Goal: Task Accomplishment & Management: Use online tool/utility

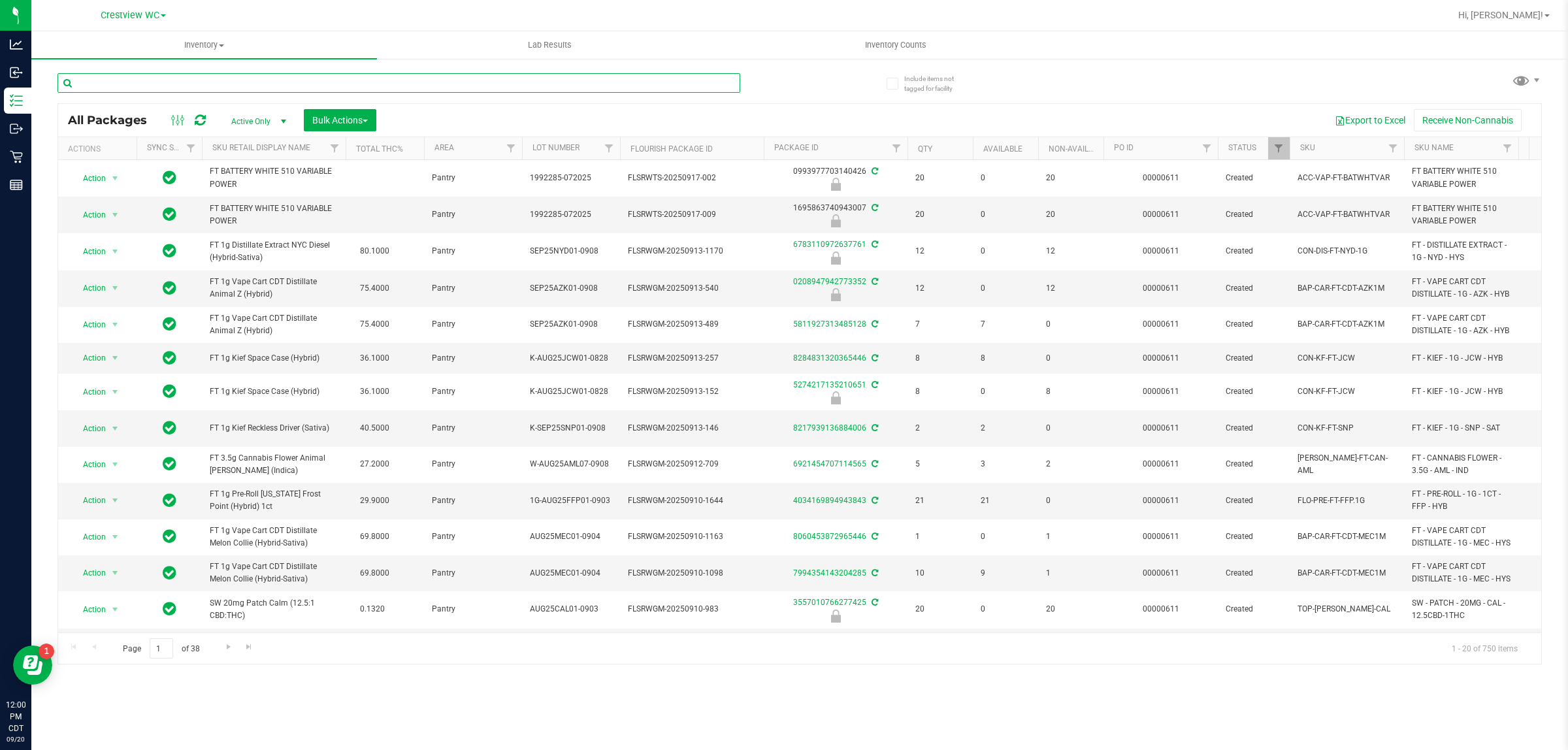
click at [196, 74] on input "text" at bounding box center [399, 83] width 683 height 20
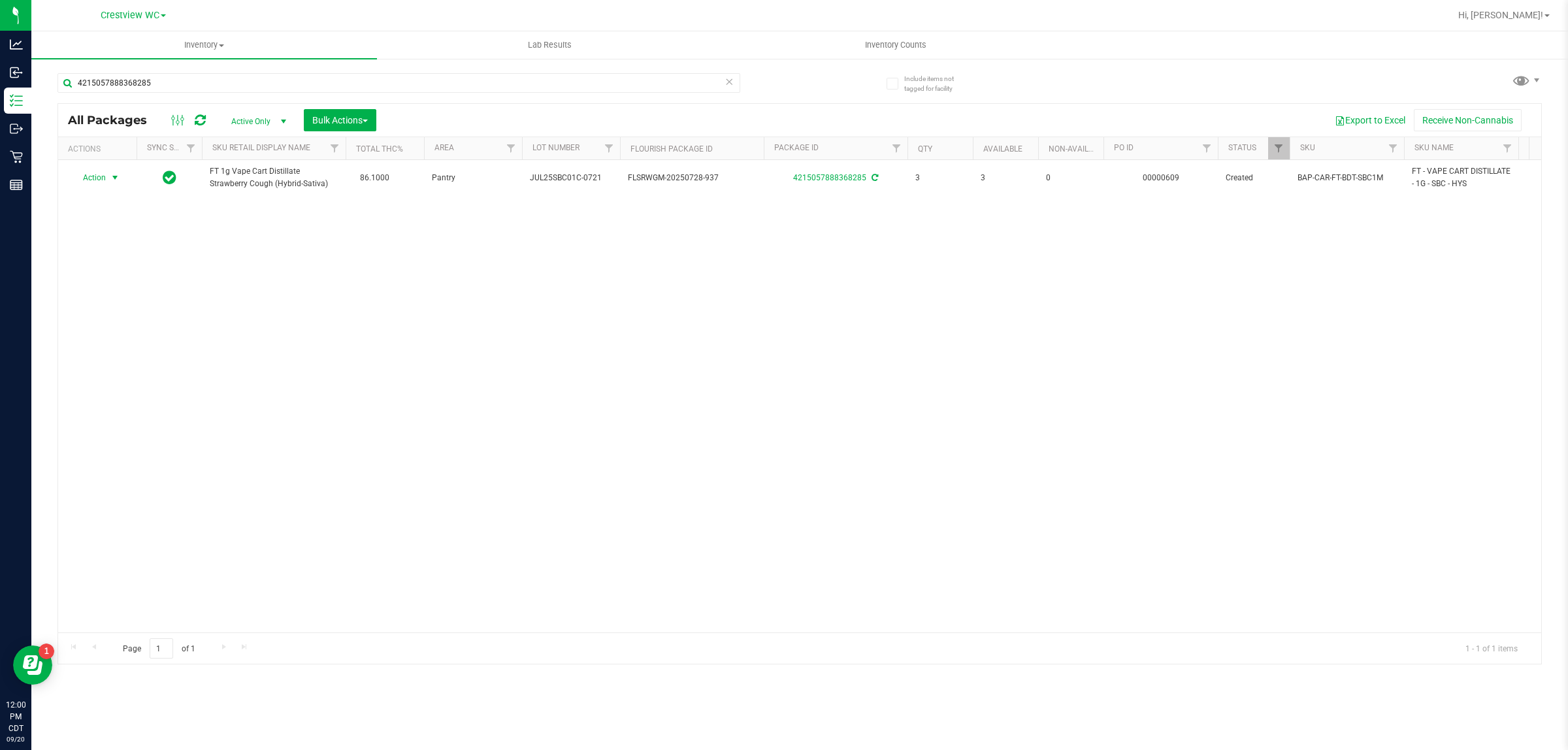
click at [99, 177] on span "Action" at bounding box center [89, 177] width 35 height 19
click at [124, 337] on li "Print package label" at bounding box center [122, 336] width 101 height 20
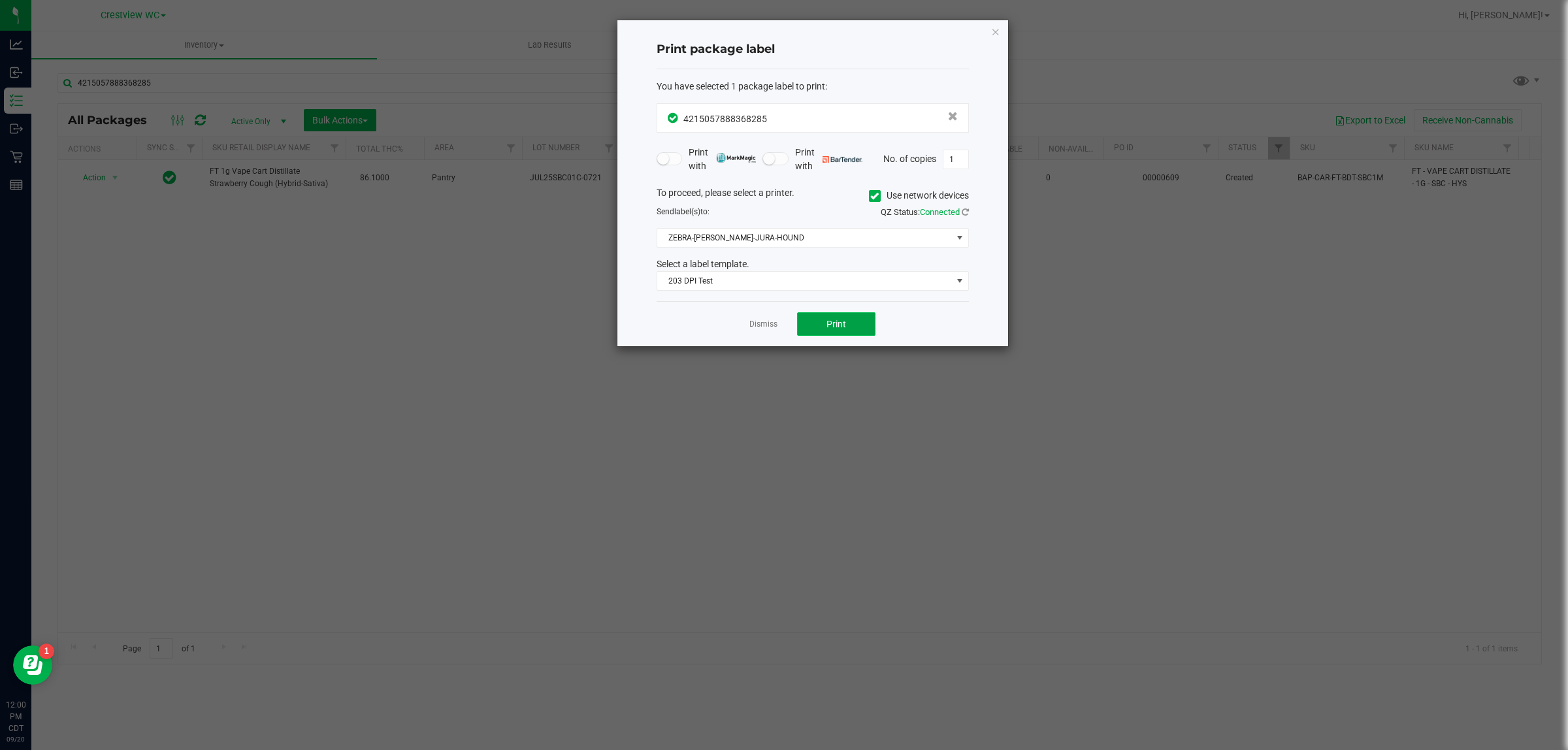
click at [781, 324] on button "Print" at bounding box center [836, 324] width 78 height 24
click at [757, 325] on link "Dismiss" at bounding box center [764, 324] width 28 height 12
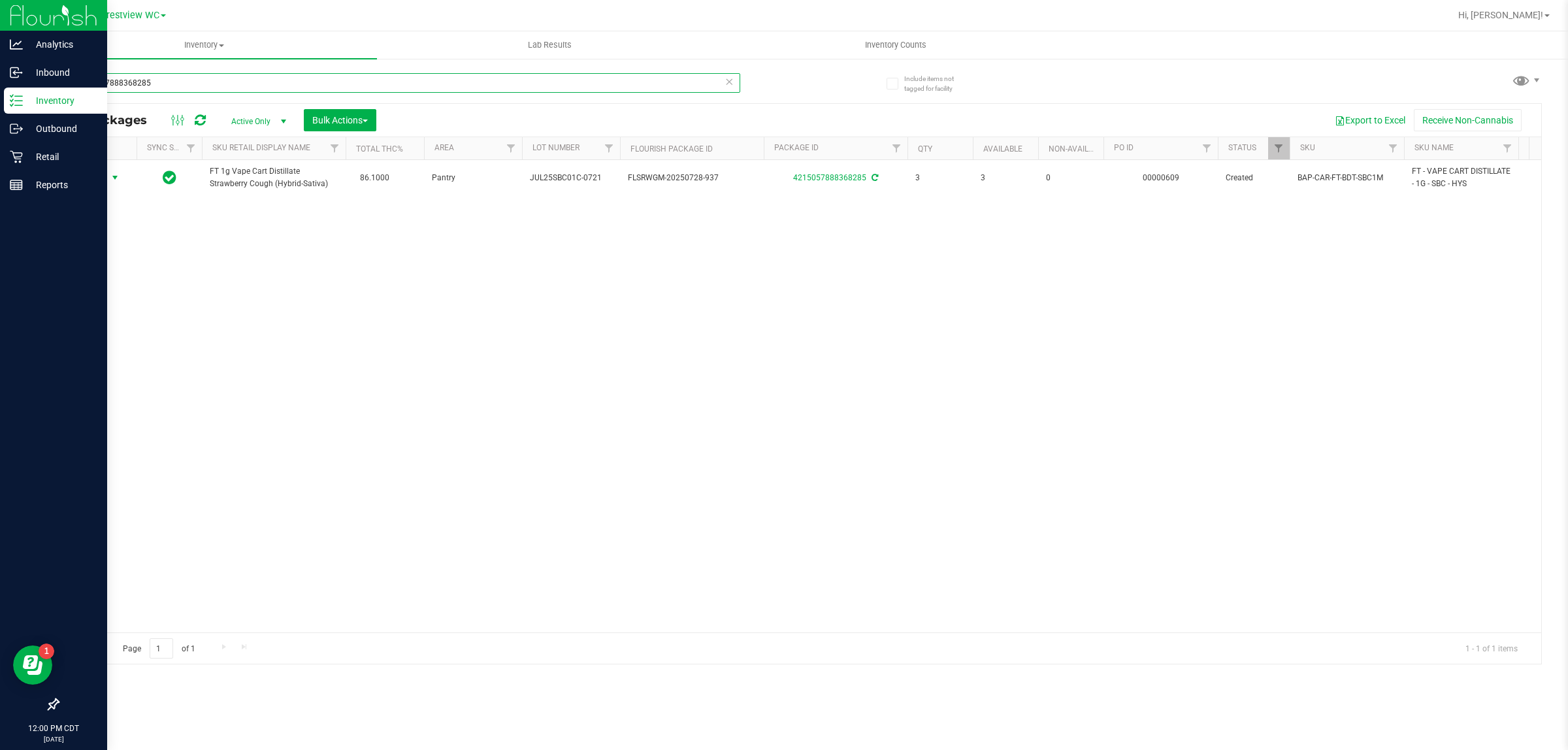
drag, startPoint x: 243, startPoint y: 83, endPoint x: 0, endPoint y: 105, distance: 244.0
click at [0, 105] on div "Analytics Inbound Inventory Outbound Retail Reports 12:00 PM CDT [DATE] 09/20 C…" at bounding box center [784, 375] width 1568 height 750
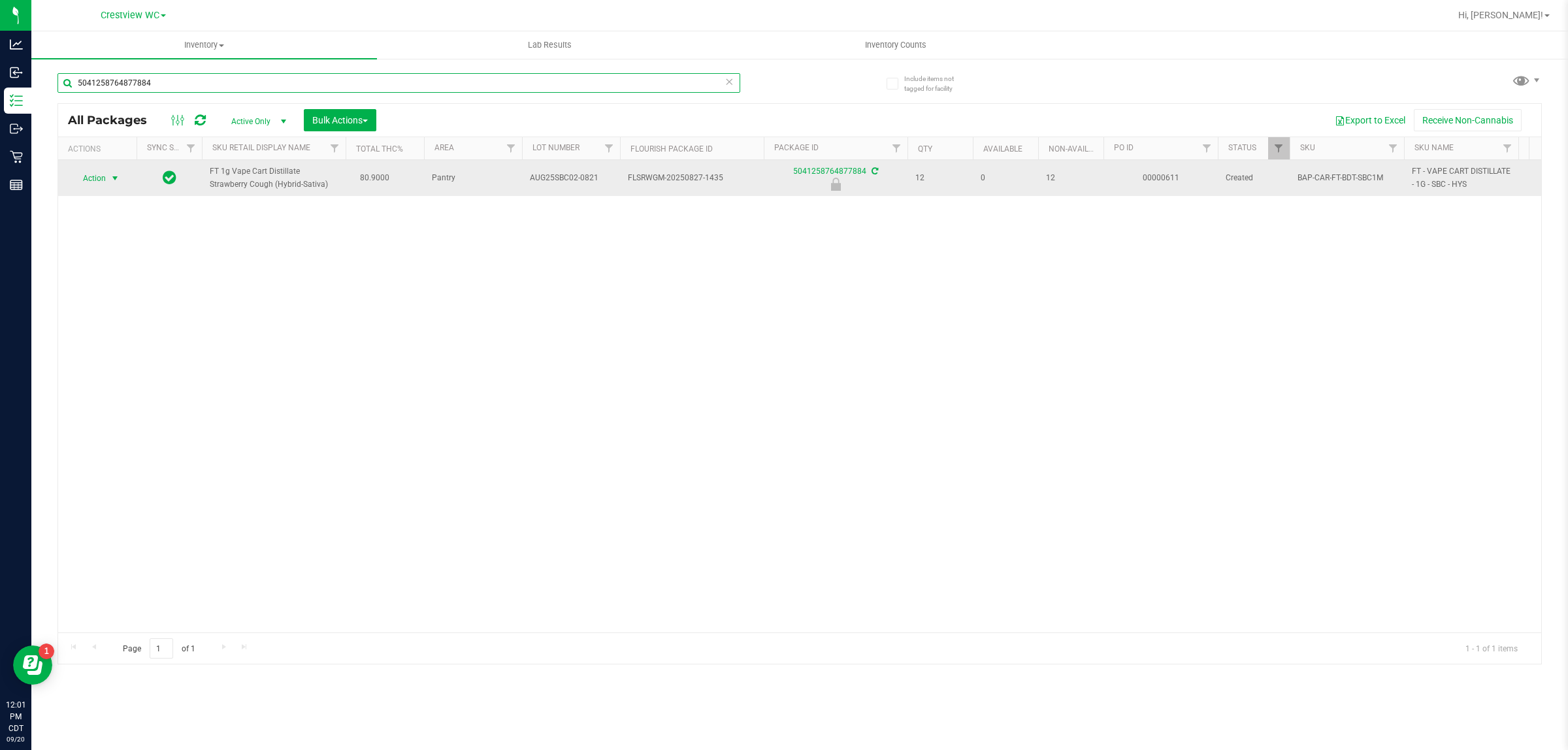
type input "5041258764877884"
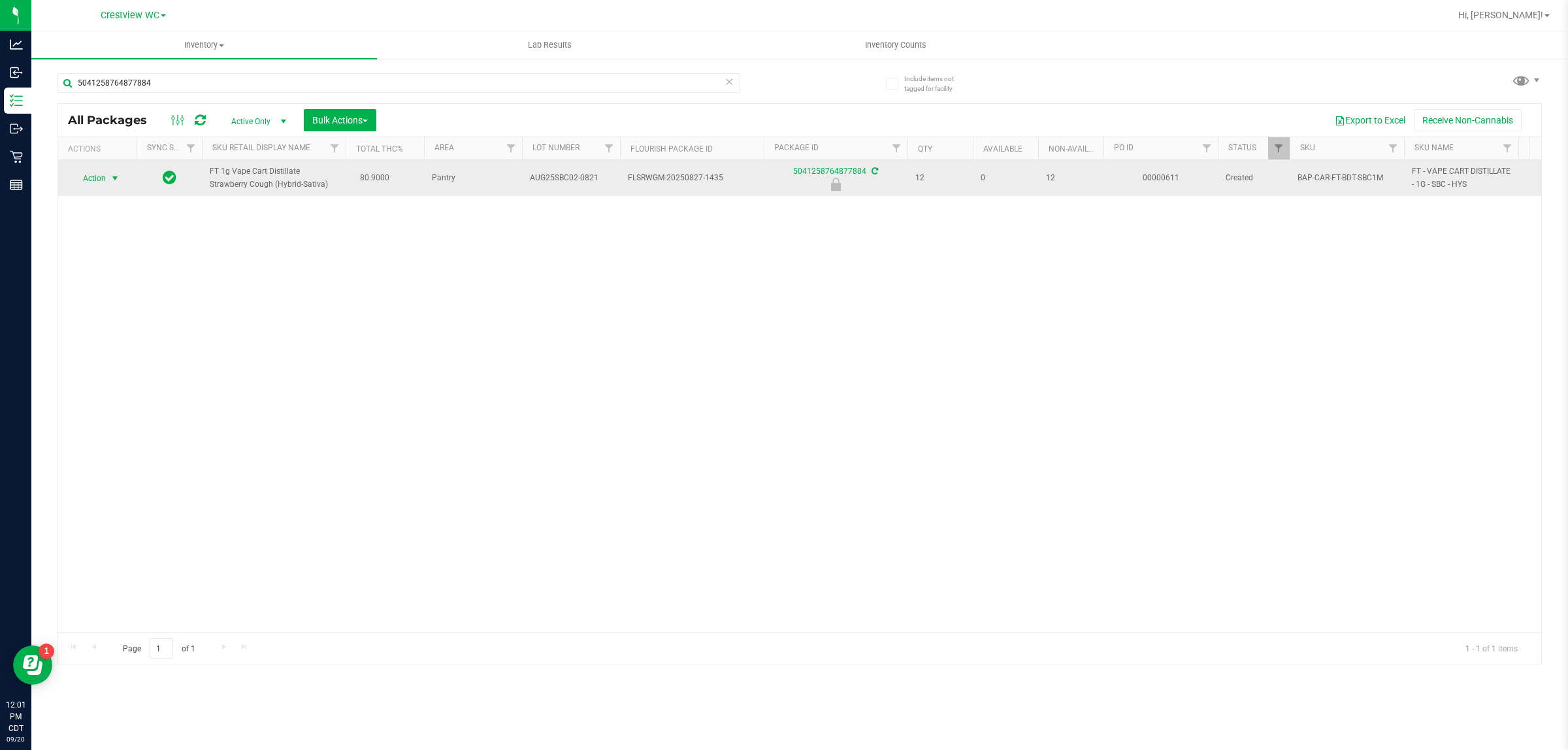
click at [93, 174] on span "Action" at bounding box center [89, 178] width 35 height 19
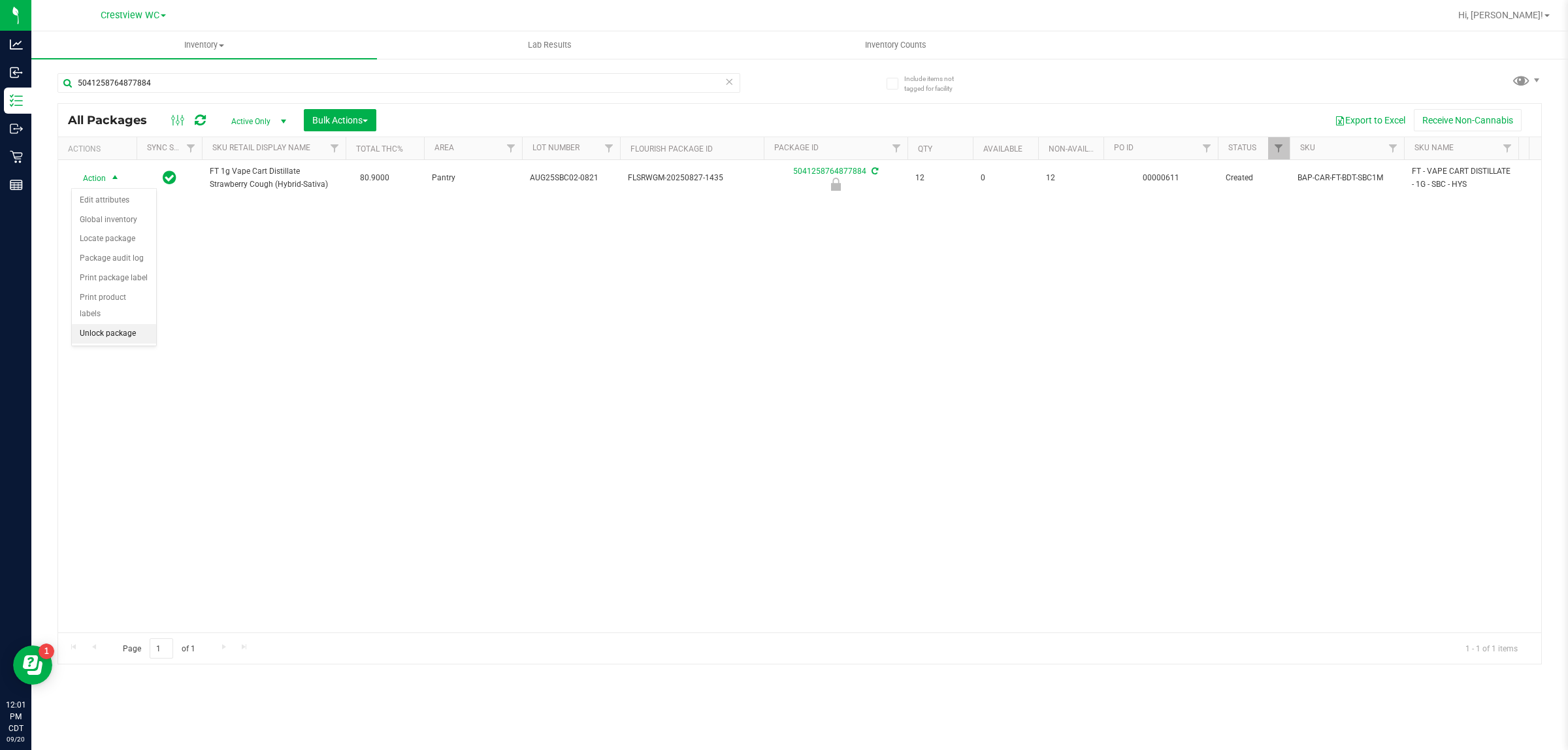
click at [135, 324] on li "Unlock package" at bounding box center [114, 333] width 84 height 20
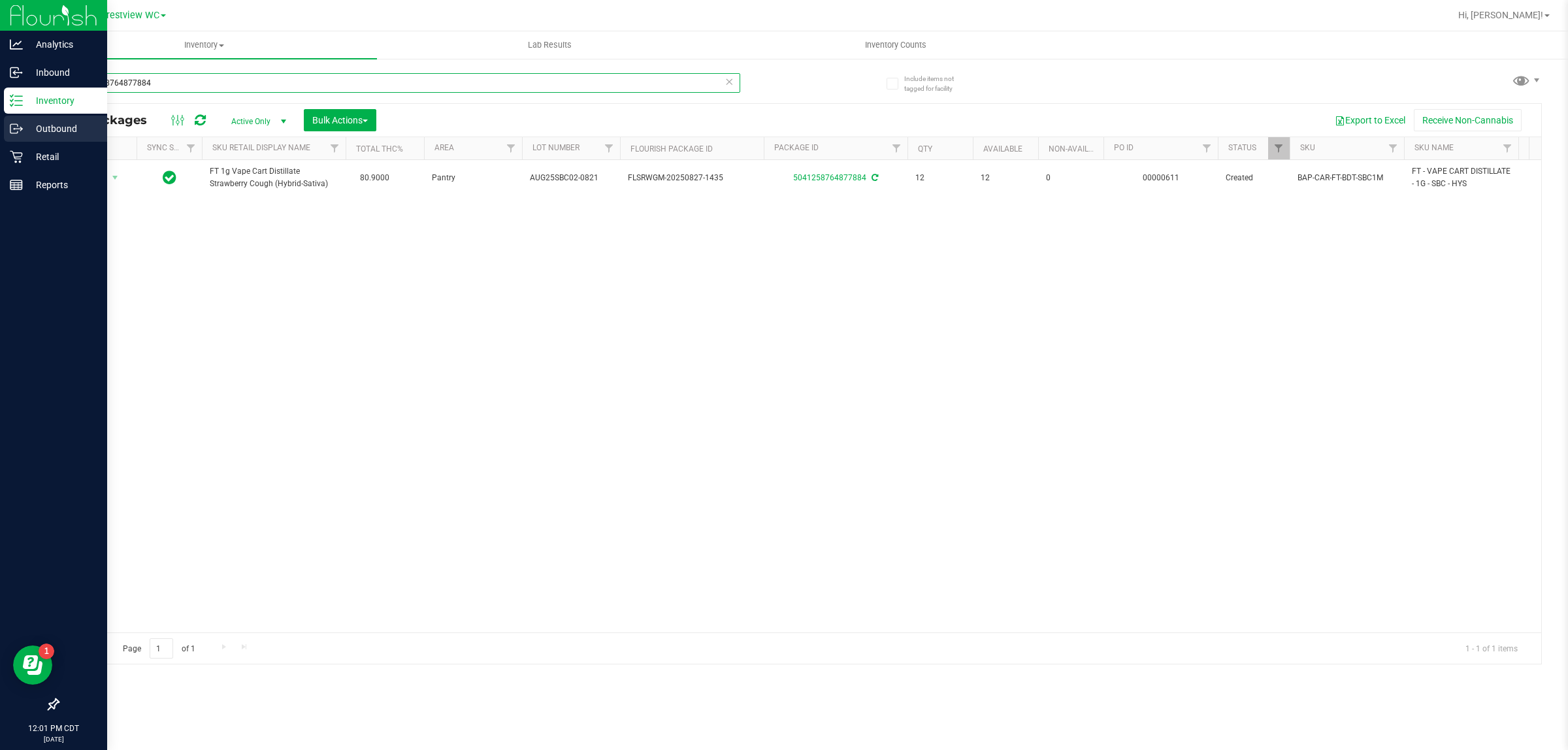
drag, startPoint x: 195, startPoint y: 85, endPoint x: 0, endPoint y: 119, distance: 197.9
click at [0, 119] on div "Analytics Inbound Inventory Outbound Retail Reports 12:01 PM CDT [DATE] 09/20 C…" at bounding box center [784, 375] width 1568 height 750
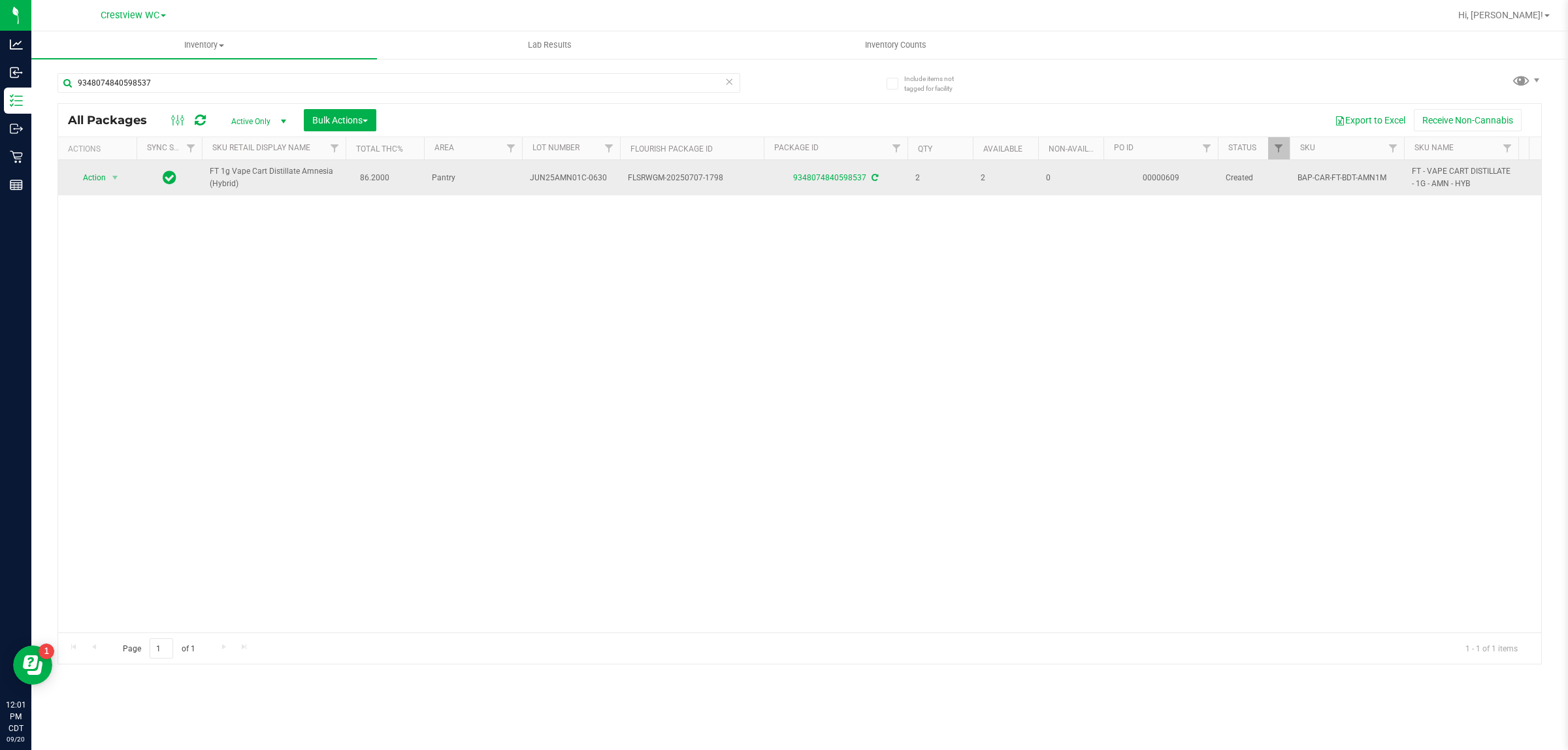
click at [133, 192] on td "Action Action Adjust qty Create package Edit attributes Global inventory Locate…" at bounding box center [98, 177] width 78 height 35
click at [121, 184] on span "select" at bounding box center [115, 177] width 16 height 19
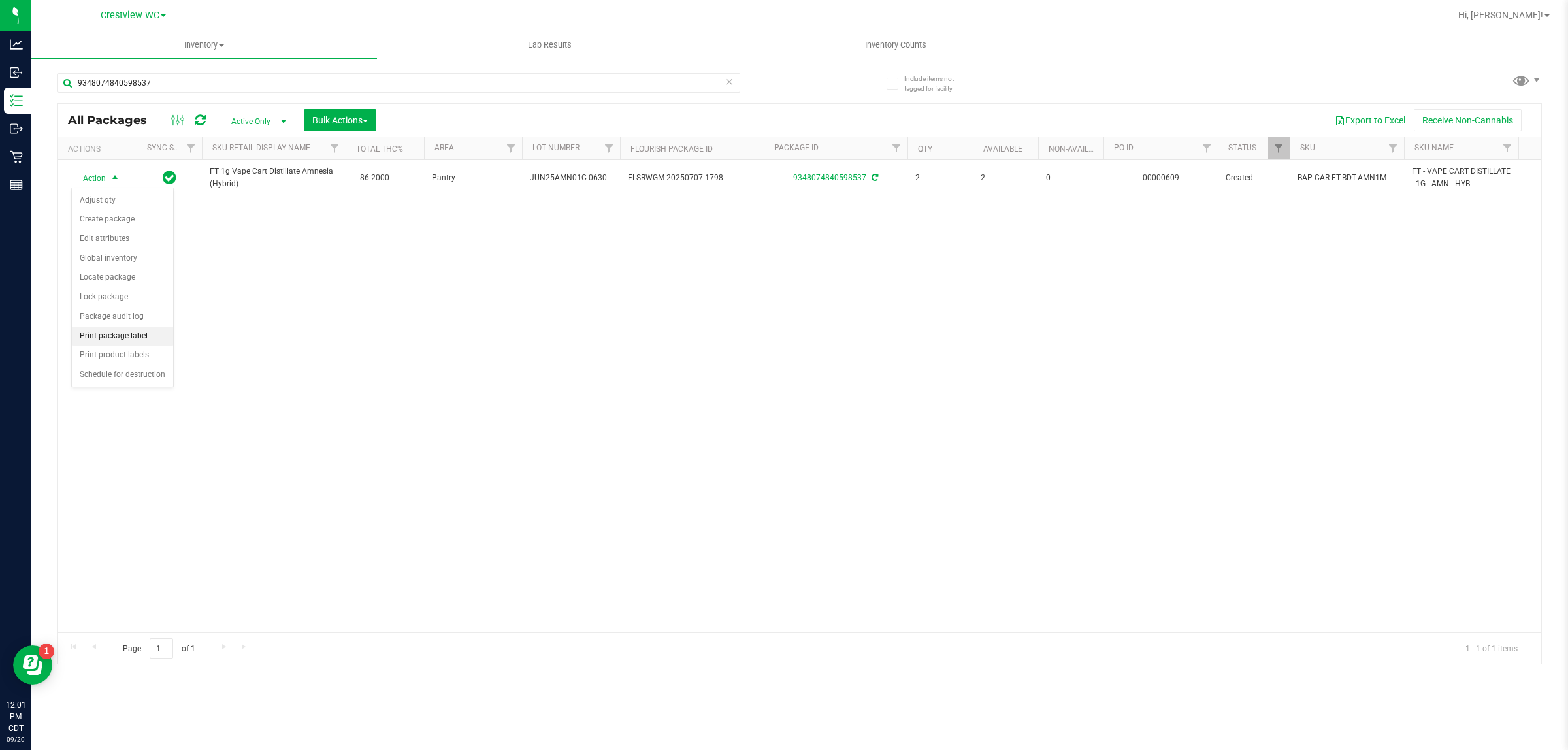
click at [110, 338] on li "Print package label" at bounding box center [122, 336] width 101 height 20
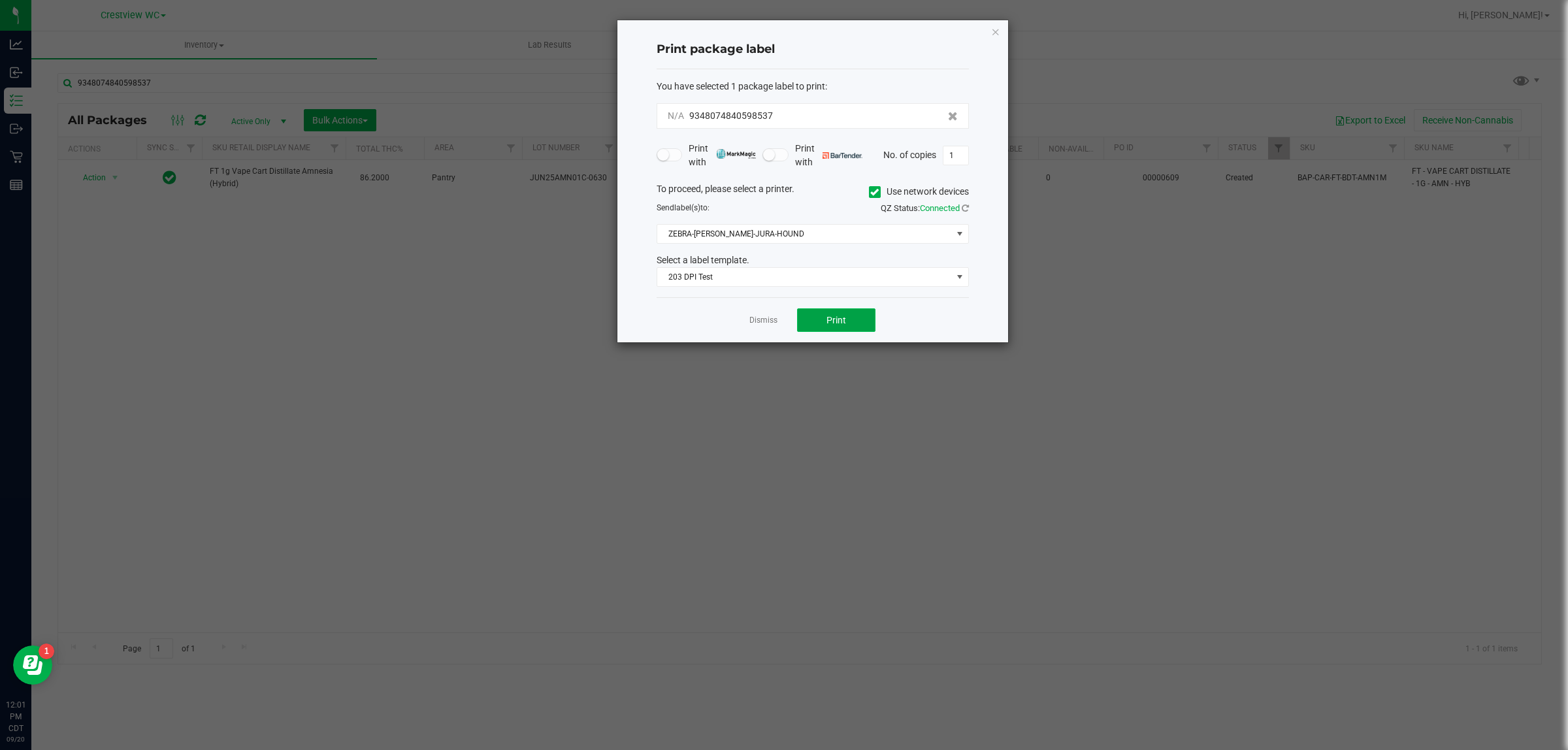
click at [781, 325] on span "Print" at bounding box center [836, 320] width 20 height 11
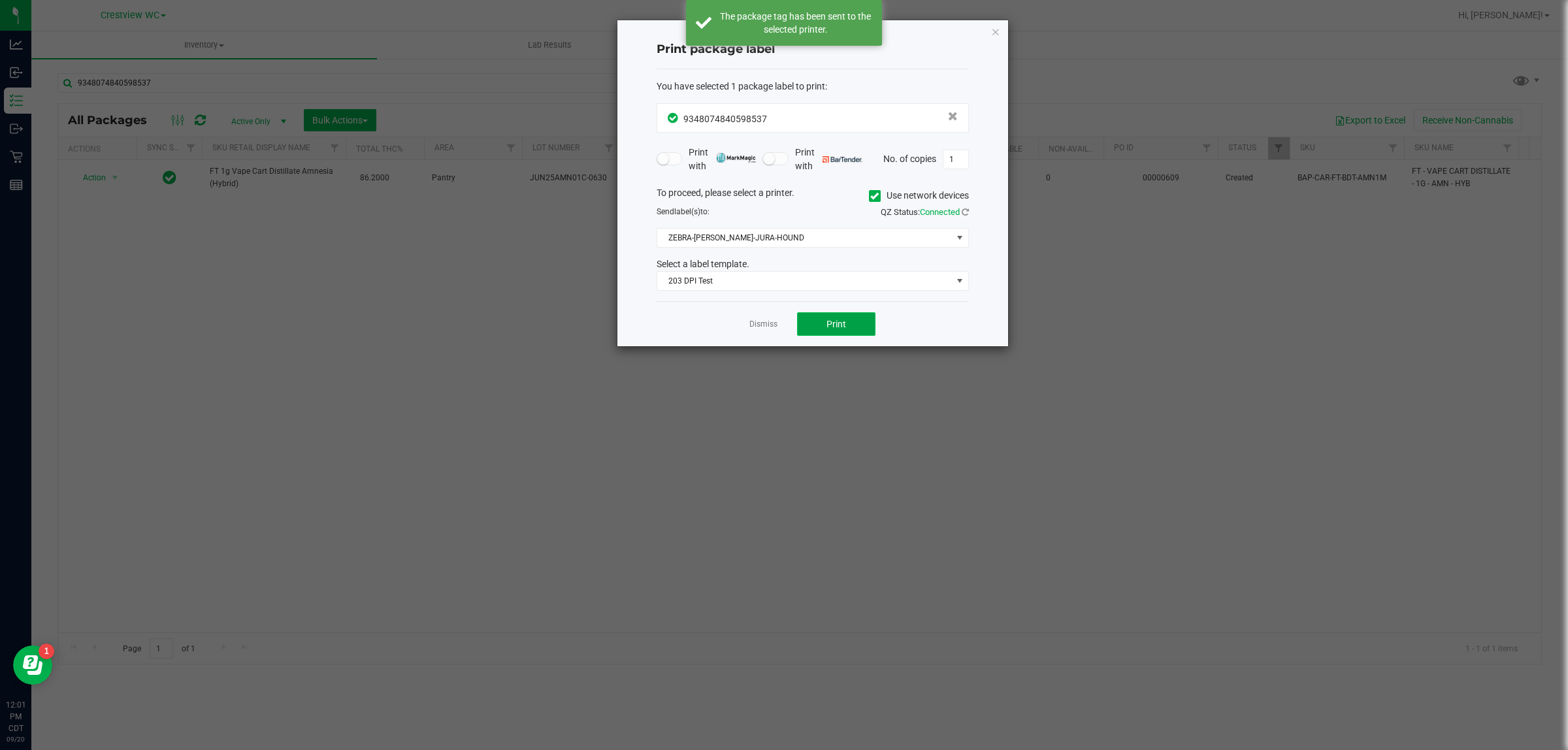
click at [781, 324] on span "Print" at bounding box center [836, 324] width 20 height 11
click at [781, 245] on span "ZEBRA-[PERSON_NAME]-JURA-HOUND" at bounding box center [804, 238] width 294 height 19
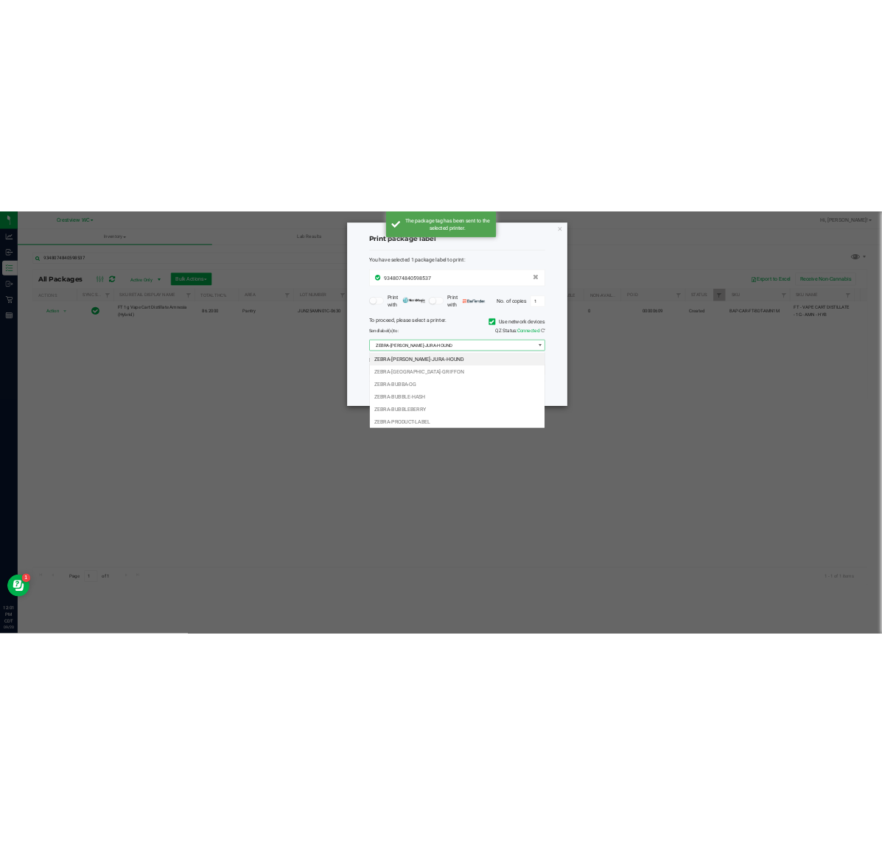
scroll to position [23, 351]
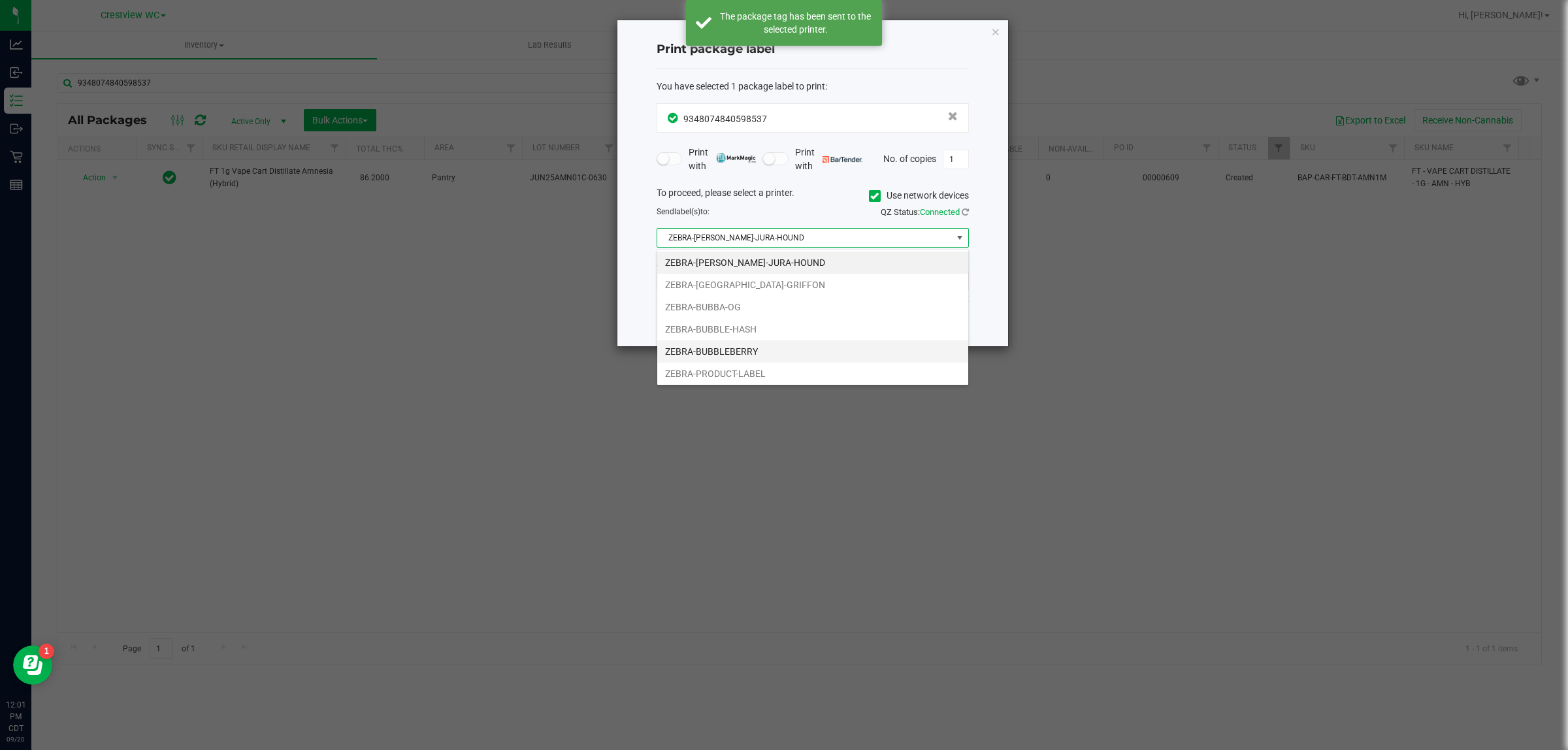
click at [749, 354] on li "ZEBRA-BUBBLEBERRY" at bounding box center [812, 351] width 311 height 22
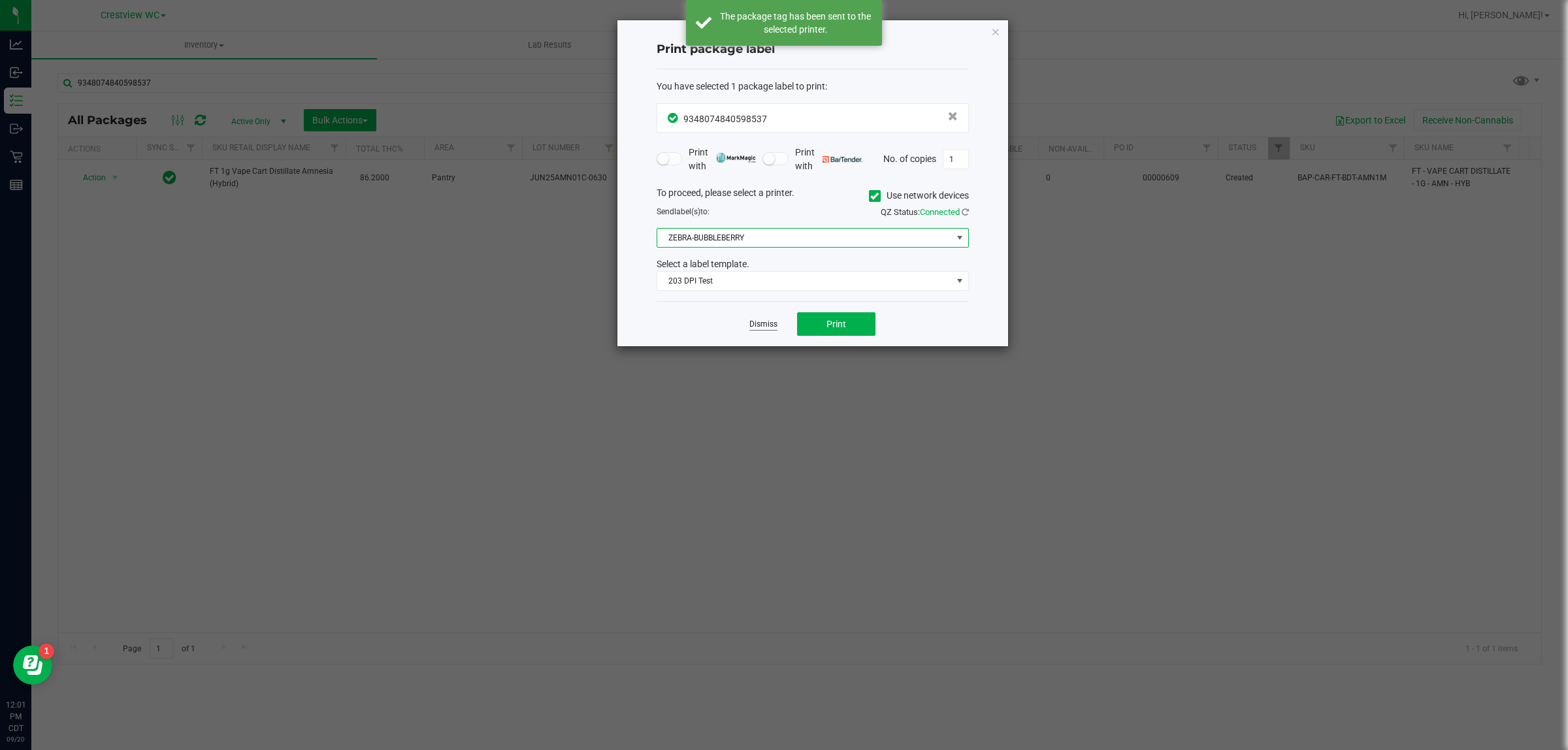
click at [765, 324] on link "Dismiss" at bounding box center [764, 324] width 28 height 12
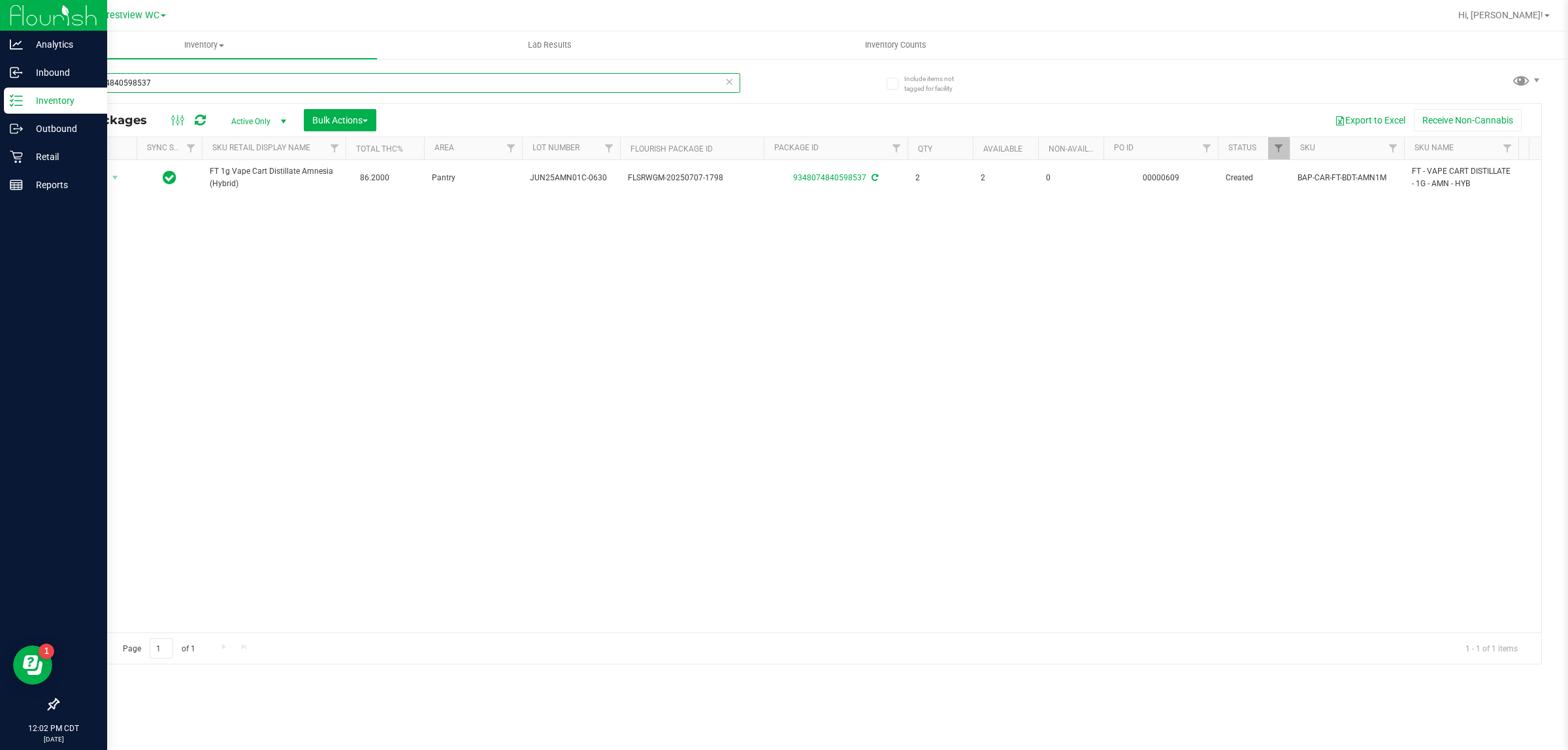
drag, startPoint x: 195, startPoint y: 83, endPoint x: 0, endPoint y: 110, distance: 196.9
click at [0, 110] on div "Analytics Inbound Inventory Outbound Retail Reports 12:02 PM CDT [DATE] 09/20 C…" at bounding box center [784, 375] width 1568 height 750
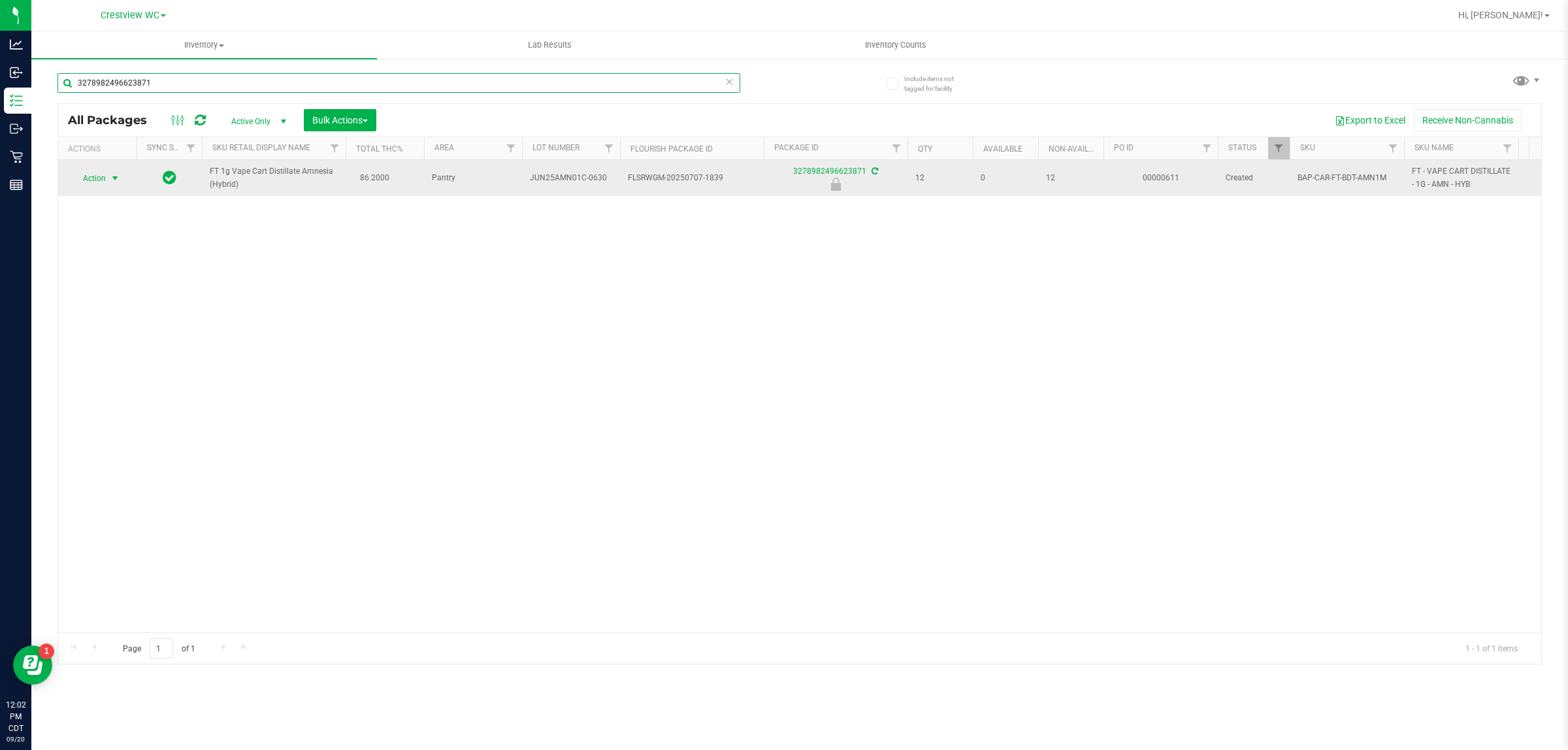
type input "3278982496623871"
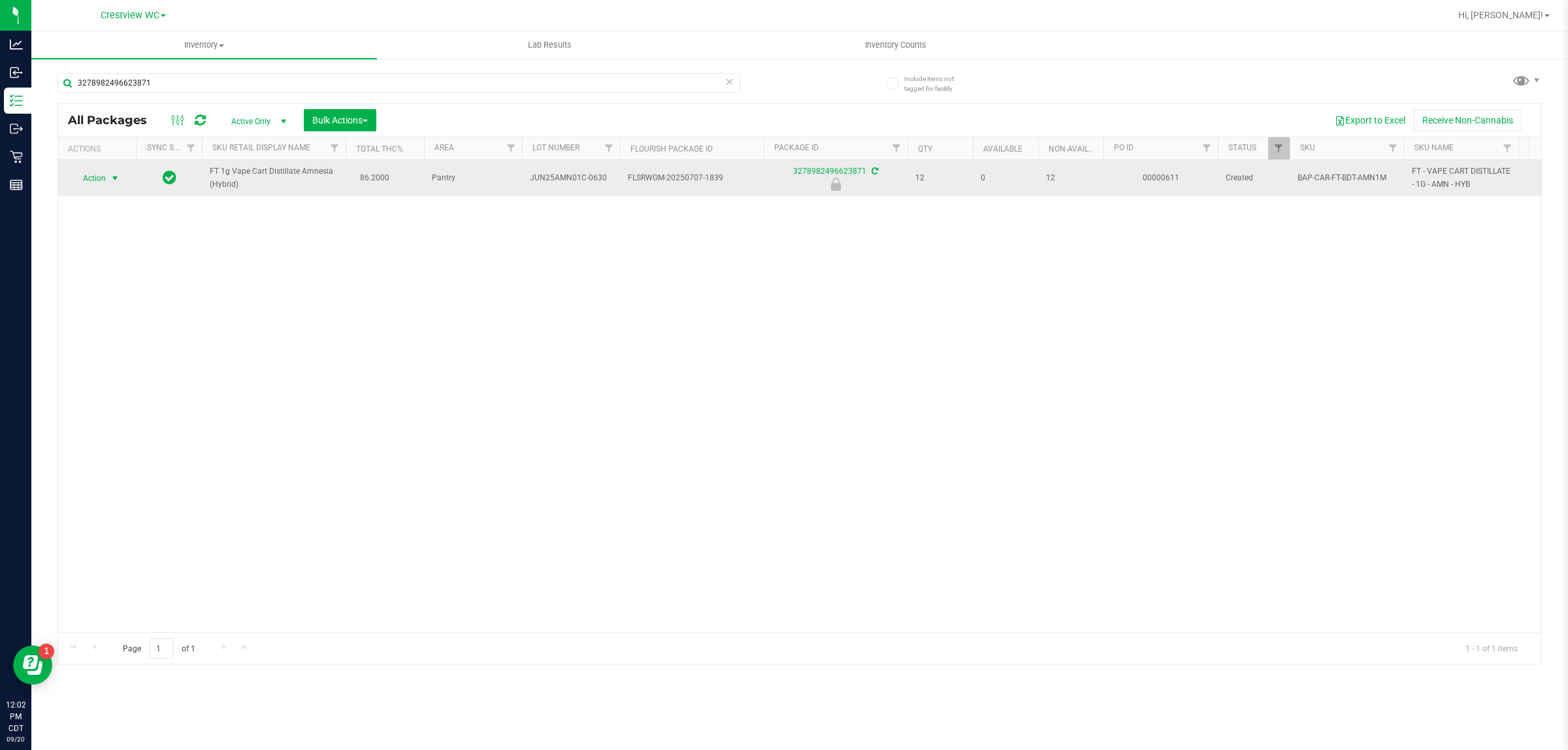
click at [82, 175] on span "Action" at bounding box center [89, 178] width 35 height 19
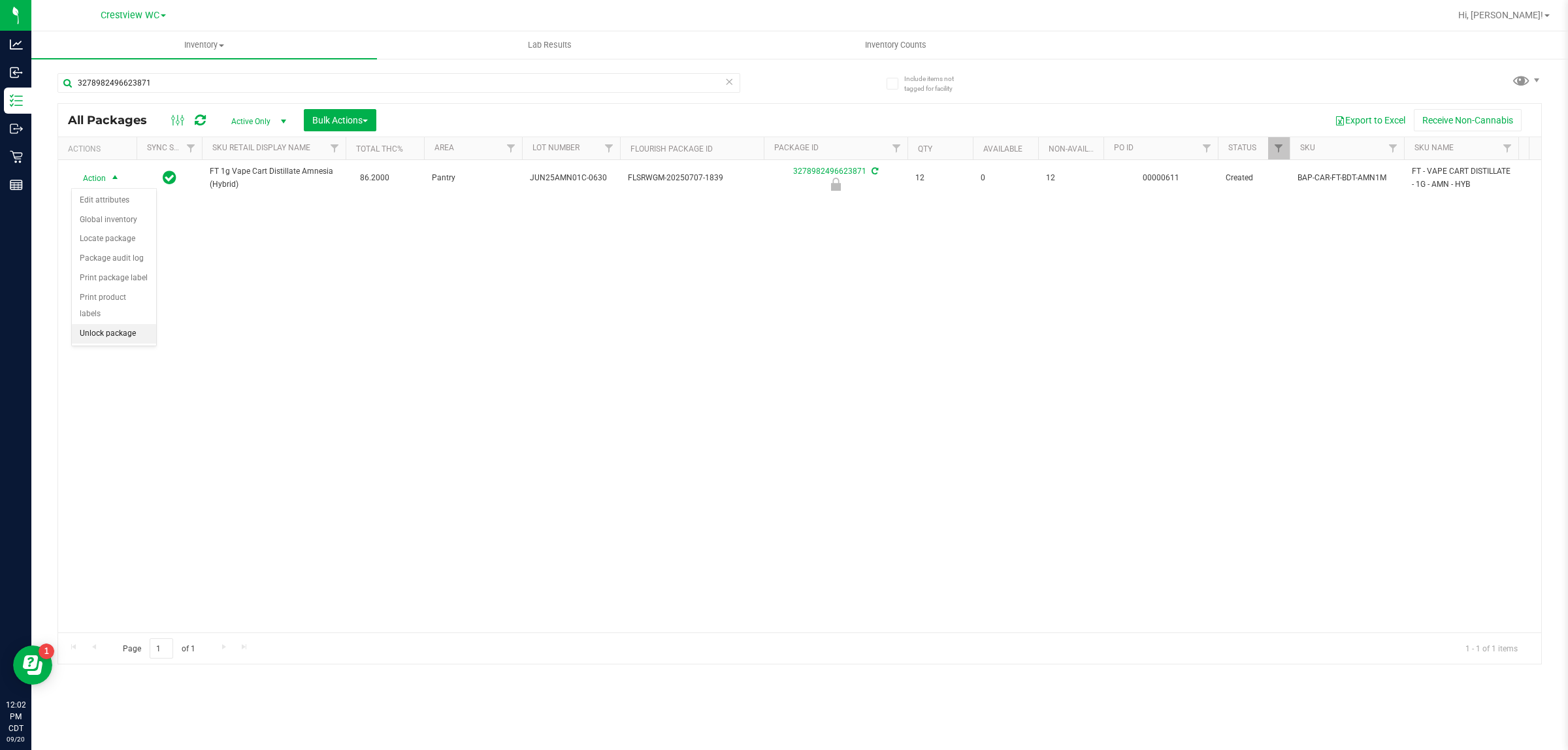
click at [129, 324] on li "Unlock package" at bounding box center [114, 333] width 84 height 20
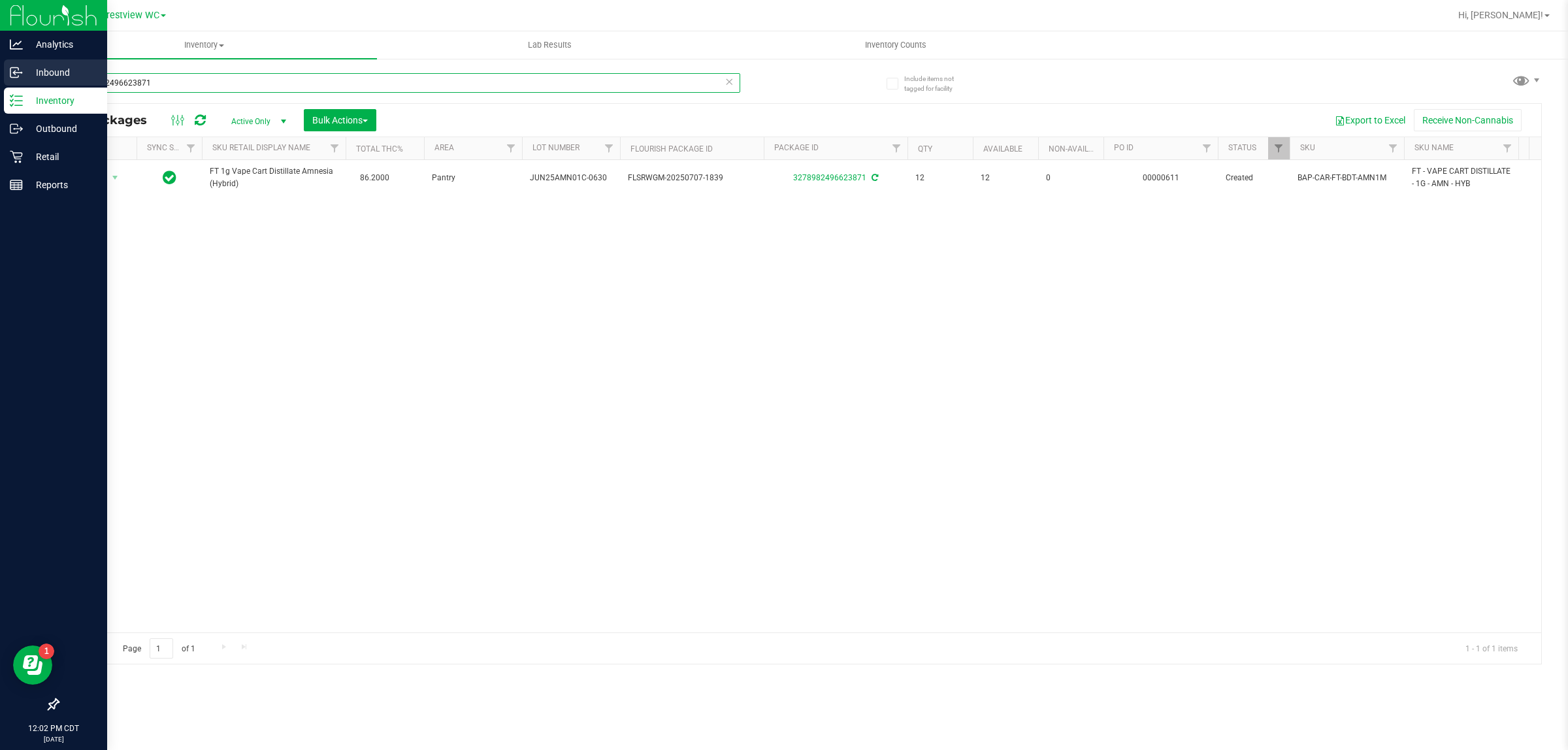
drag, startPoint x: 204, startPoint y: 79, endPoint x: 0, endPoint y: 68, distance: 204.3
click at [0, 68] on div "Analytics Inbound Inventory Outbound Retail Reports 12:02 PM CDT [DATE] 09/20 C…" at bounding box center [784, 375] width 1568 height 750
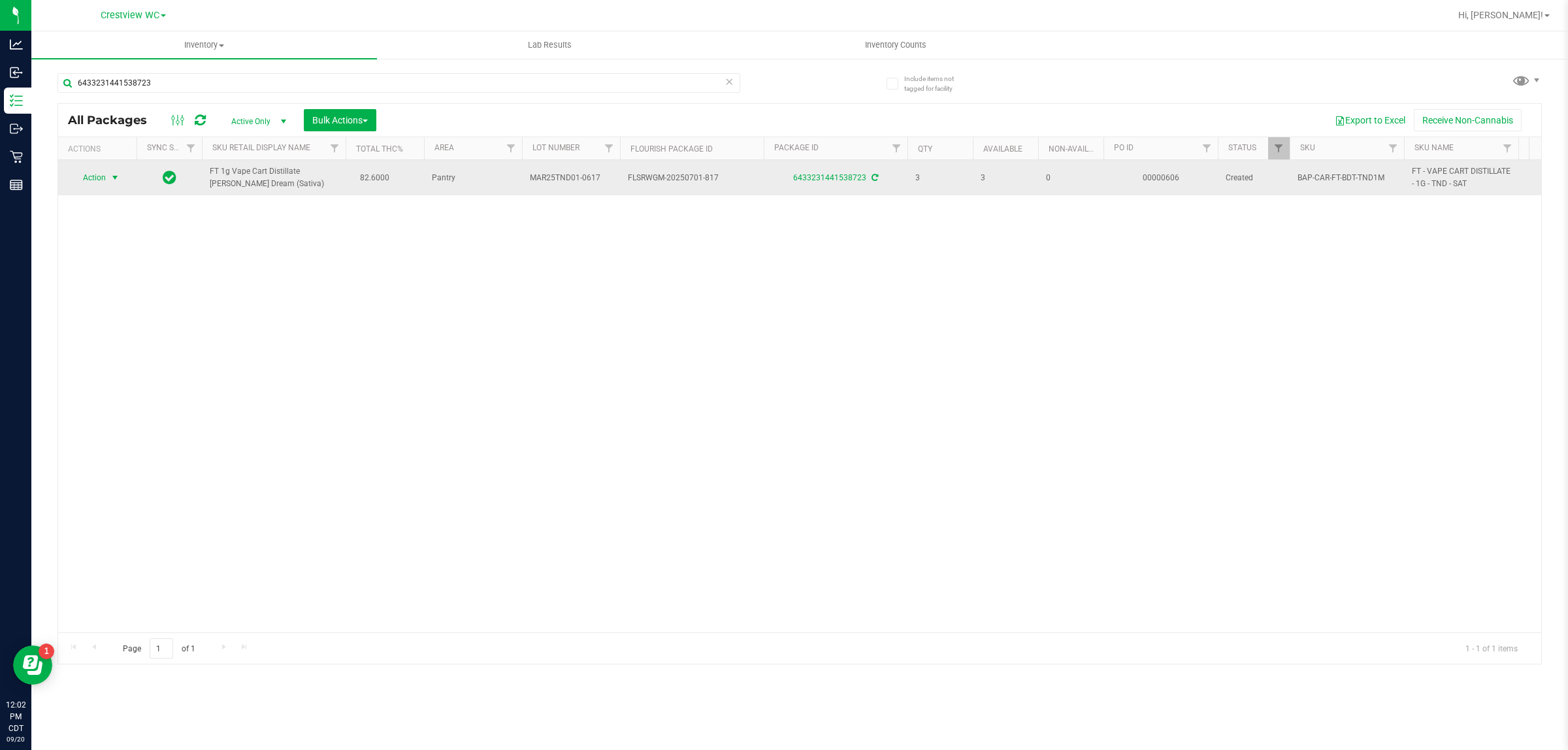
click at [107, 172] on span "select" at bounding box center [115, 177] width 16 height 19
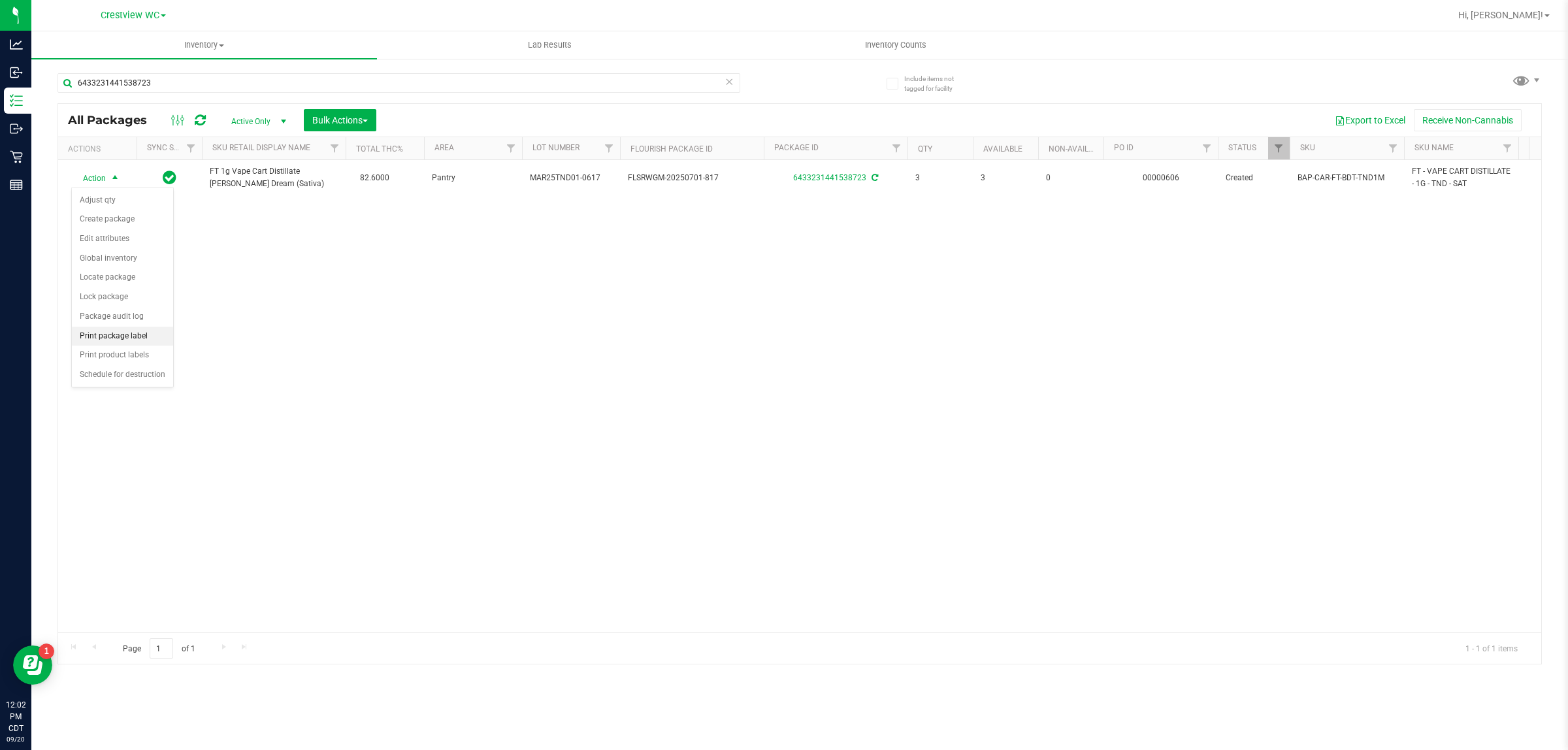
click at [137, 335] on li "Print package label" at bounding box center [122, 336] width 101 height 20
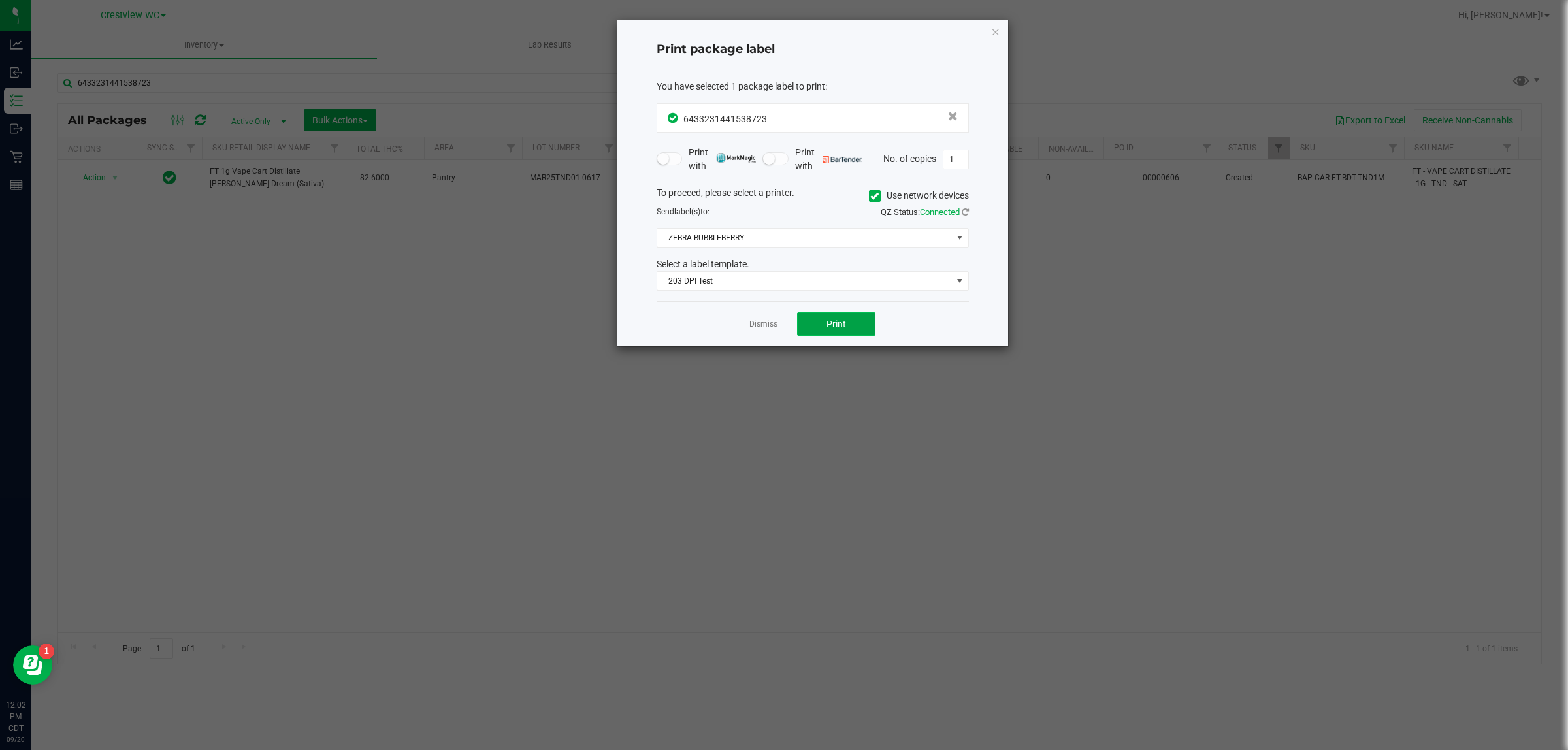
click at [781, 331] on button "Print" at bounding box center [836, 324] width 78 height 24
click at [781, 320] on span "Print" at bounding box center [836, 324] width 20 height 11
click at [781, 321] on span "Print" at bounding box center [836, 324] width 20 height 11
click at [763, 318] on app-cancel-button "Dismiss" at bounding box center [764, 324] width 28 height 13
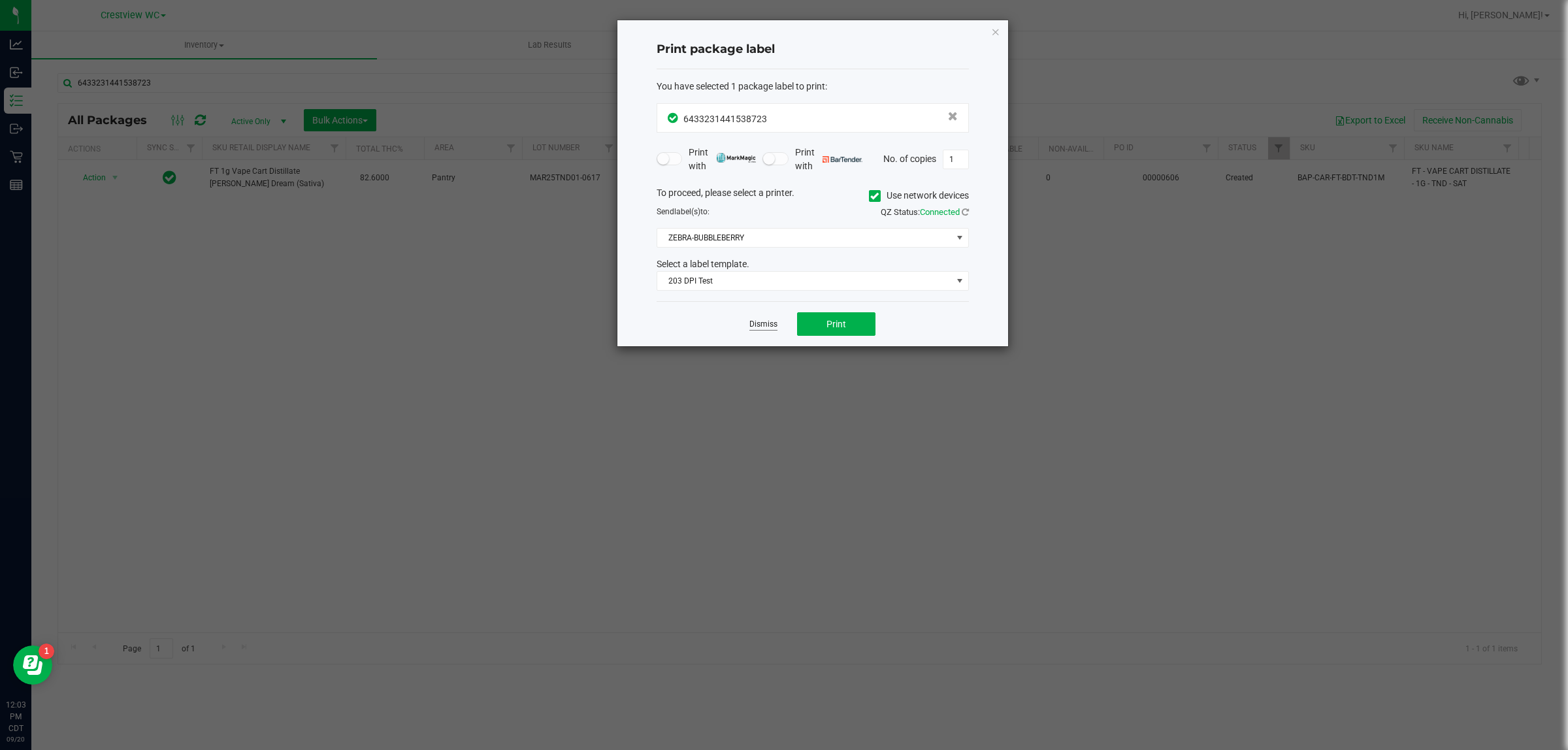
click at [756, 327] on link "Dismiss" at bounding box center [764, 324] width 28 height 12
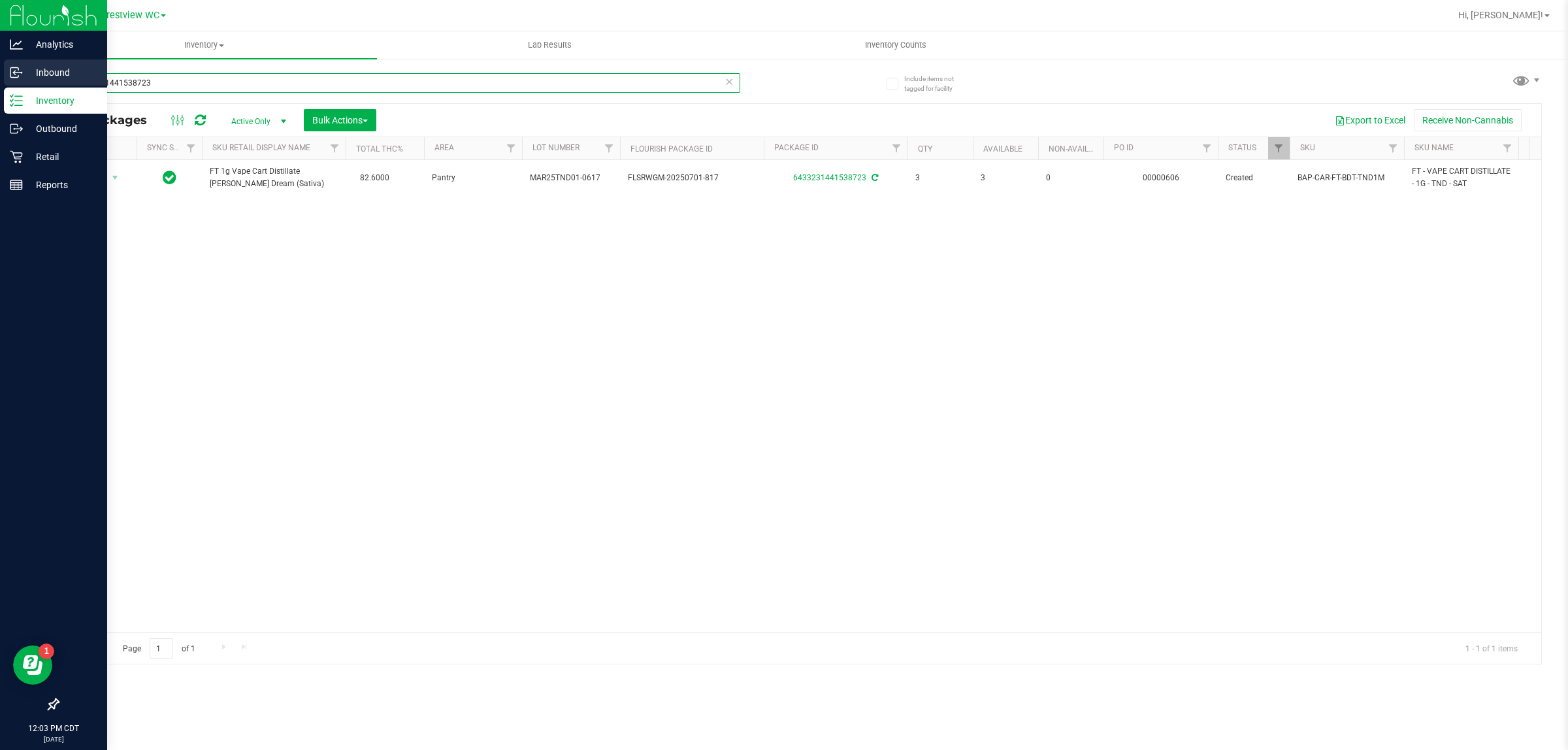
drag, startPoint x: 171, startPoint y: 83, endPoint x: 0, endPoint y: 83, distance: 171.0
click at [0, 83] on div "Analytics Inbound Inventory Outbound Retail Reports 12:03 PM CDT [DATE] 09/20 C…" at bounding box center [784, 375] width 1568 height 750
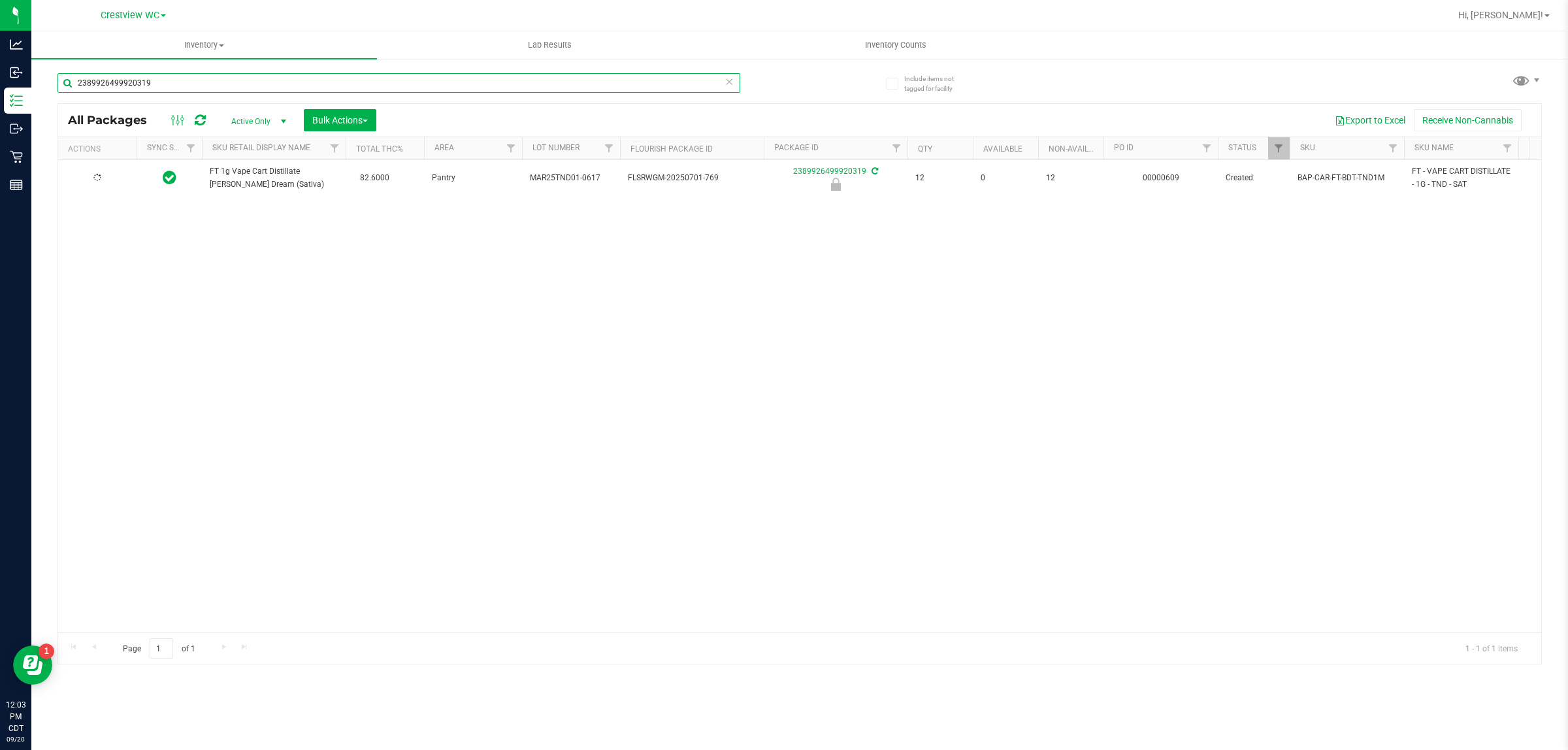
type input "2389926499920319"
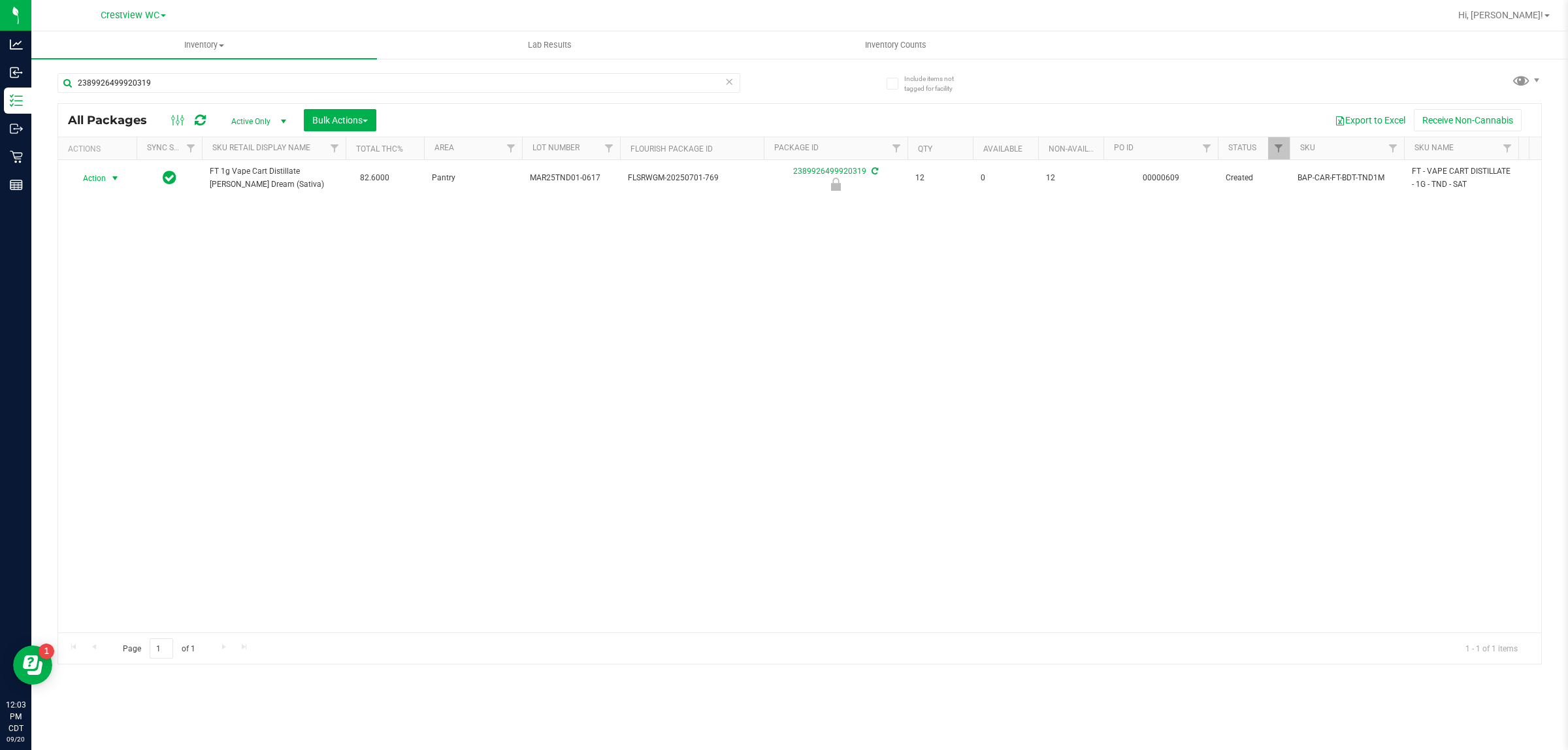
click at [106, 177] on span "Action" at bounding box center [89, 178] width 35 height 19
click at [134, 324] on li "Unlock package" at bounding box center [114, 333] width 84 height 20
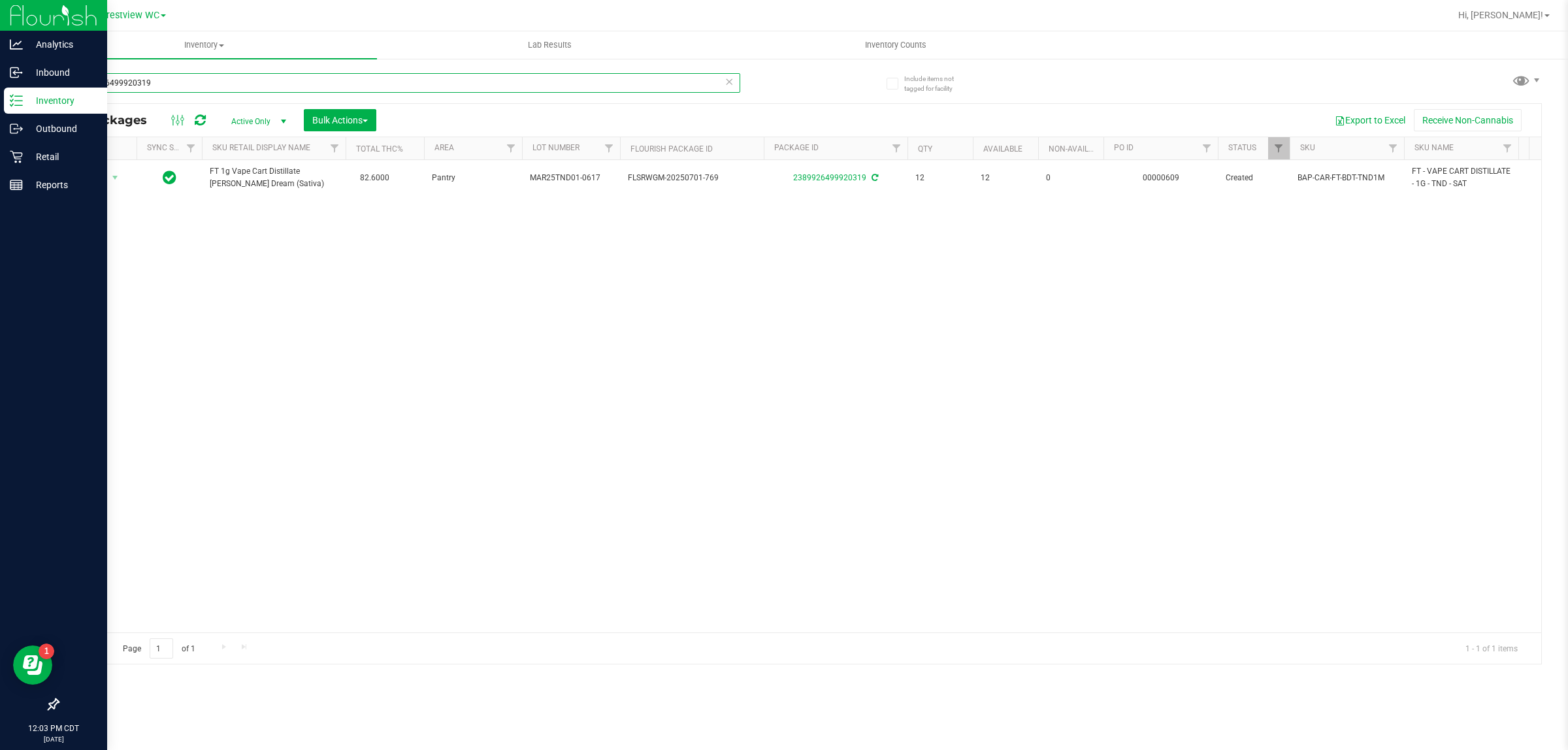
drag, startPoint x: 202, startPoint y: 90, endPoint x: 0, endPoint y: 102, distance: 202.4
click at [0, 96] on div "Analytics Inbound Inventory Outbound Retail Reports 12:03 PM CDT [DATE] 09/20 C…" at bounding box center [784, 375] width 1568 height 750
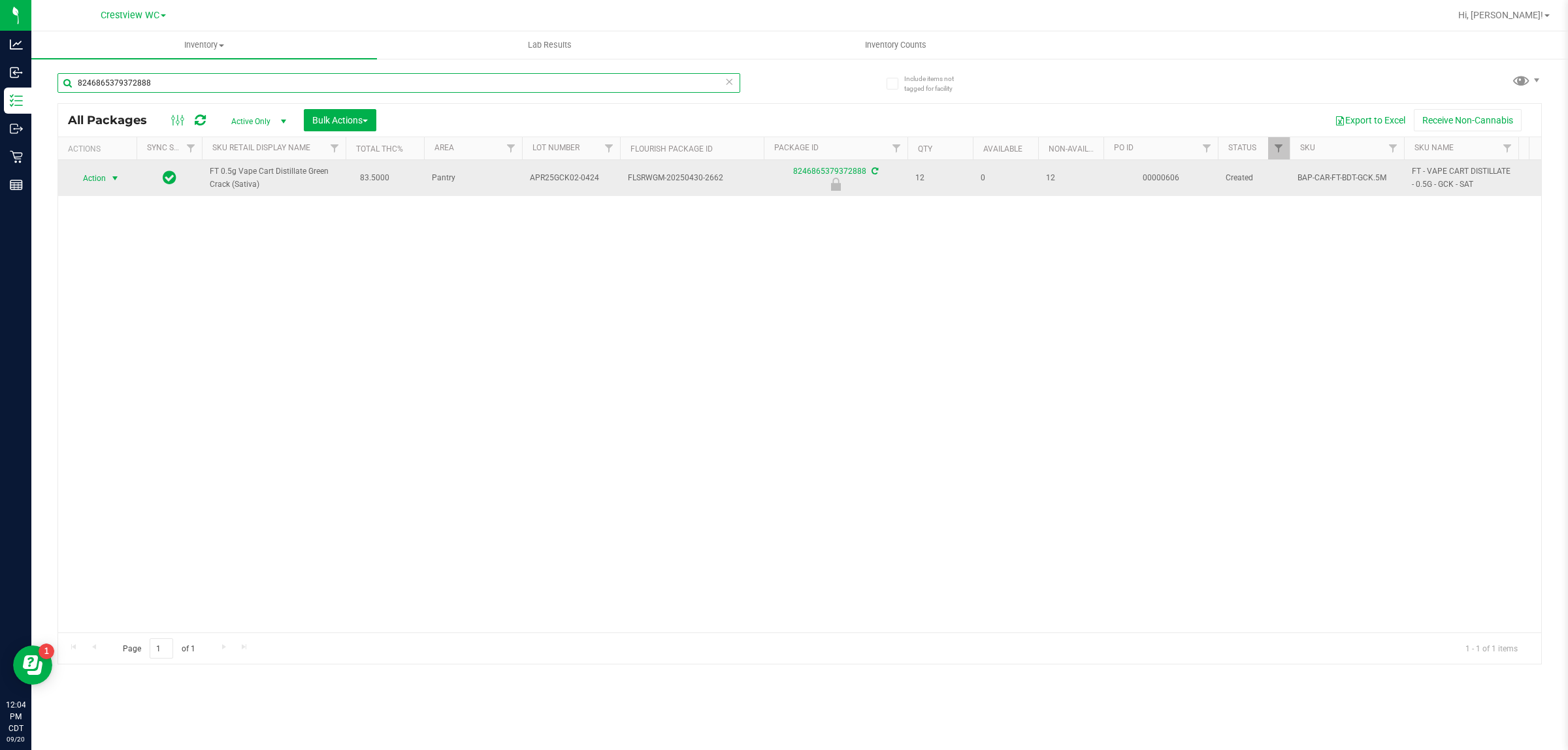
type input "8246865379372888"
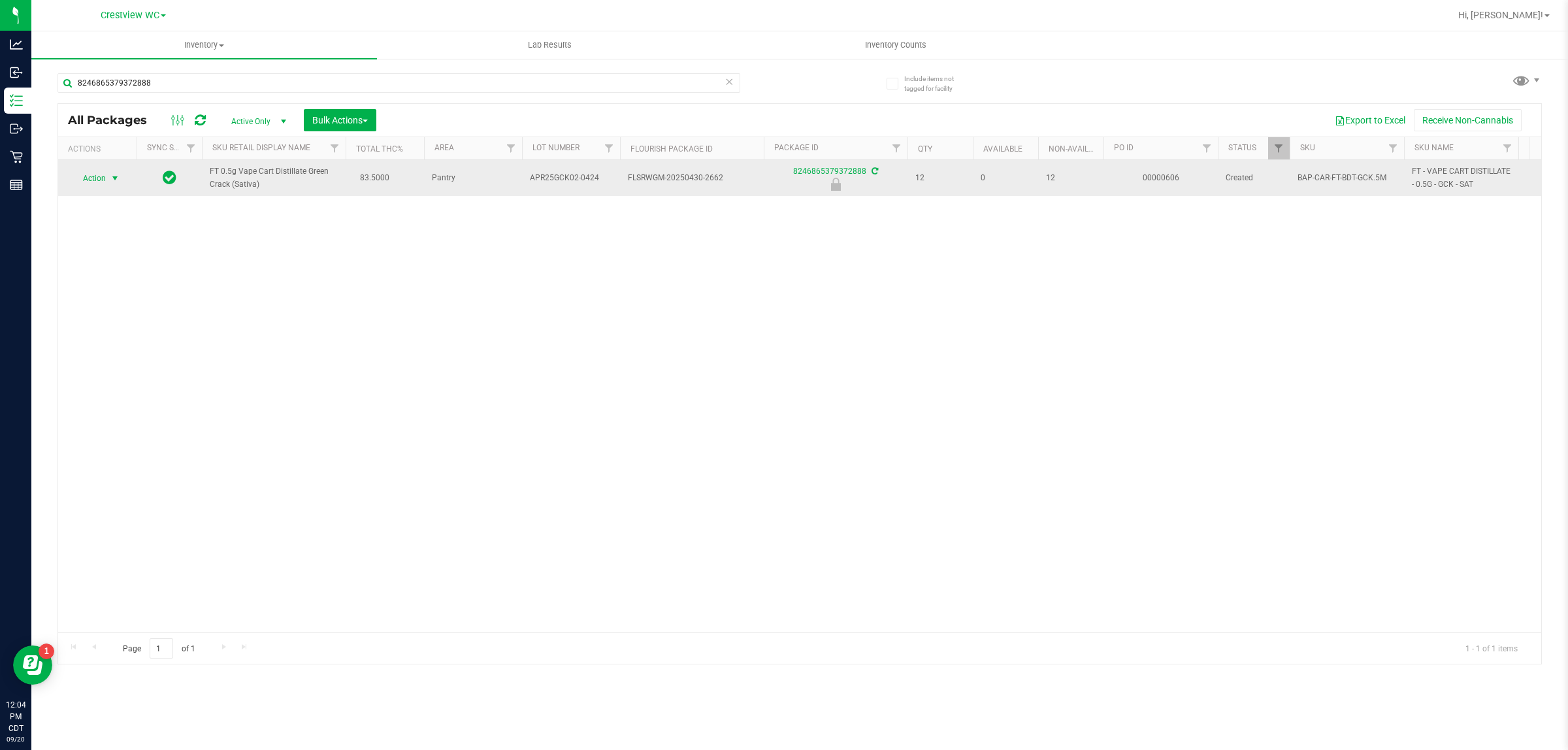
click at [103, 183] on span "Action" at bounding box center [89, 178] width 35 height 19
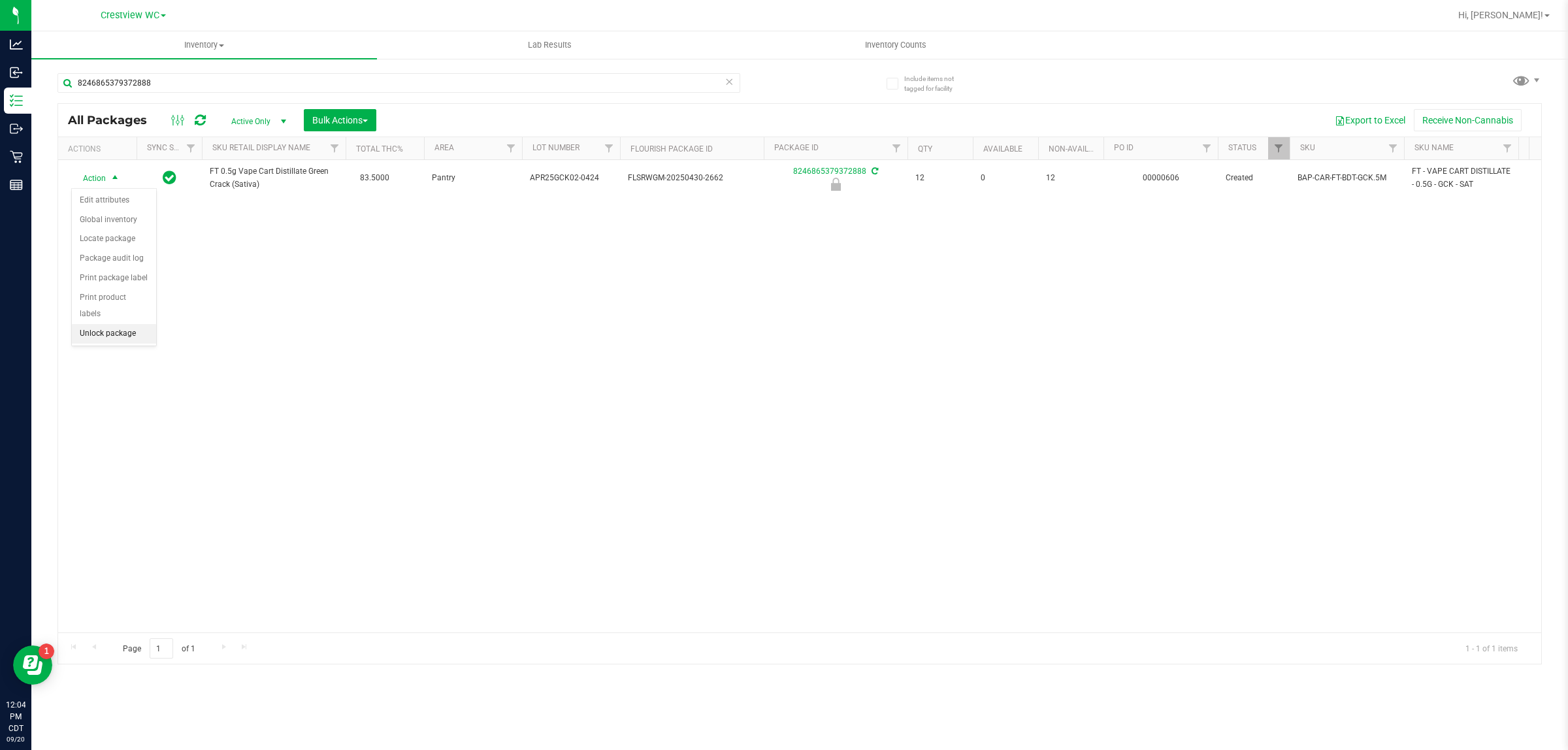
click at [121, 324] on li "Unlock package" at bounding box center [114, 333] width 84 height 20
